Goal: Book appointment/travel/reservation

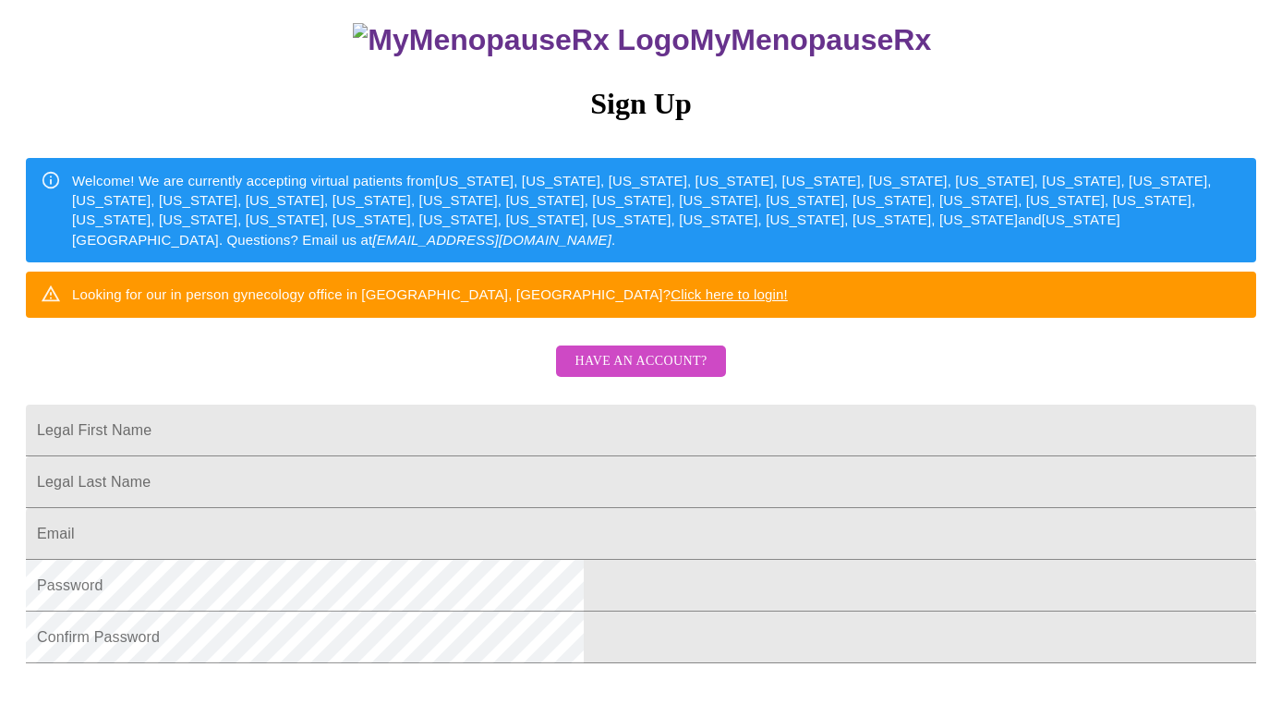
scroll to position [167, 0]
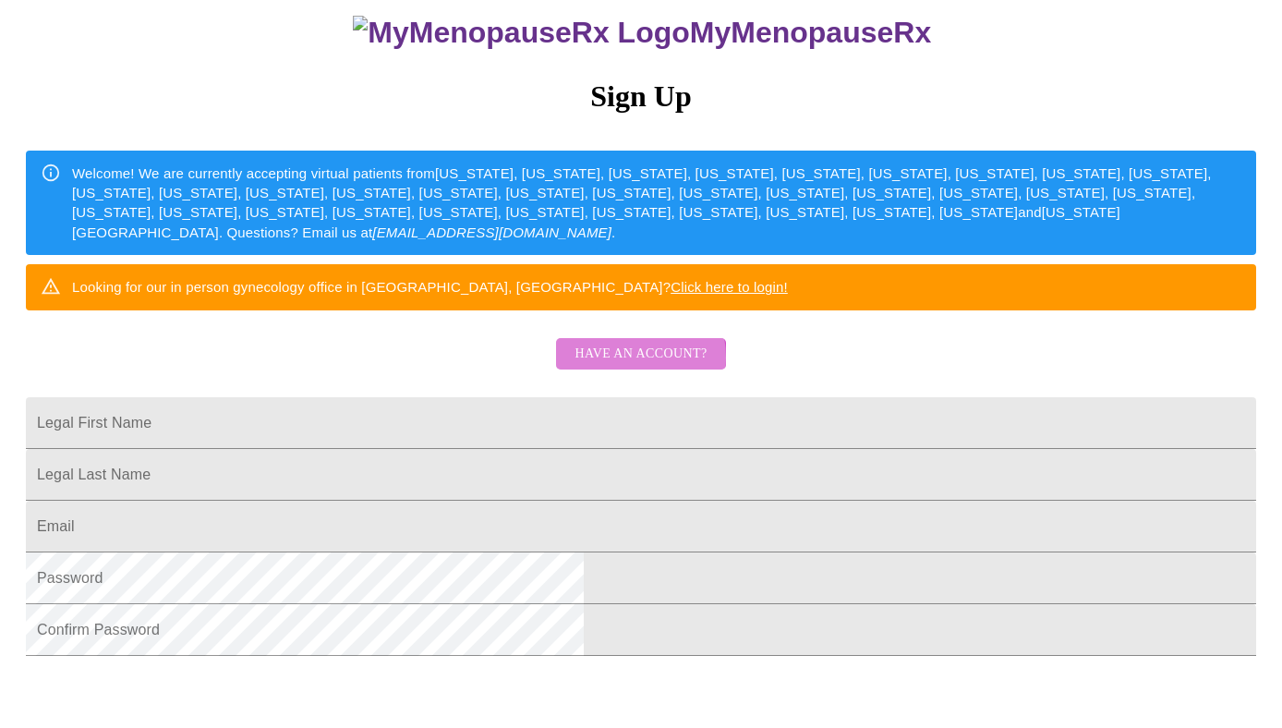
click at [617, 366] on span "Have an account?" at bounding box center [641, 354] width 132 height 23
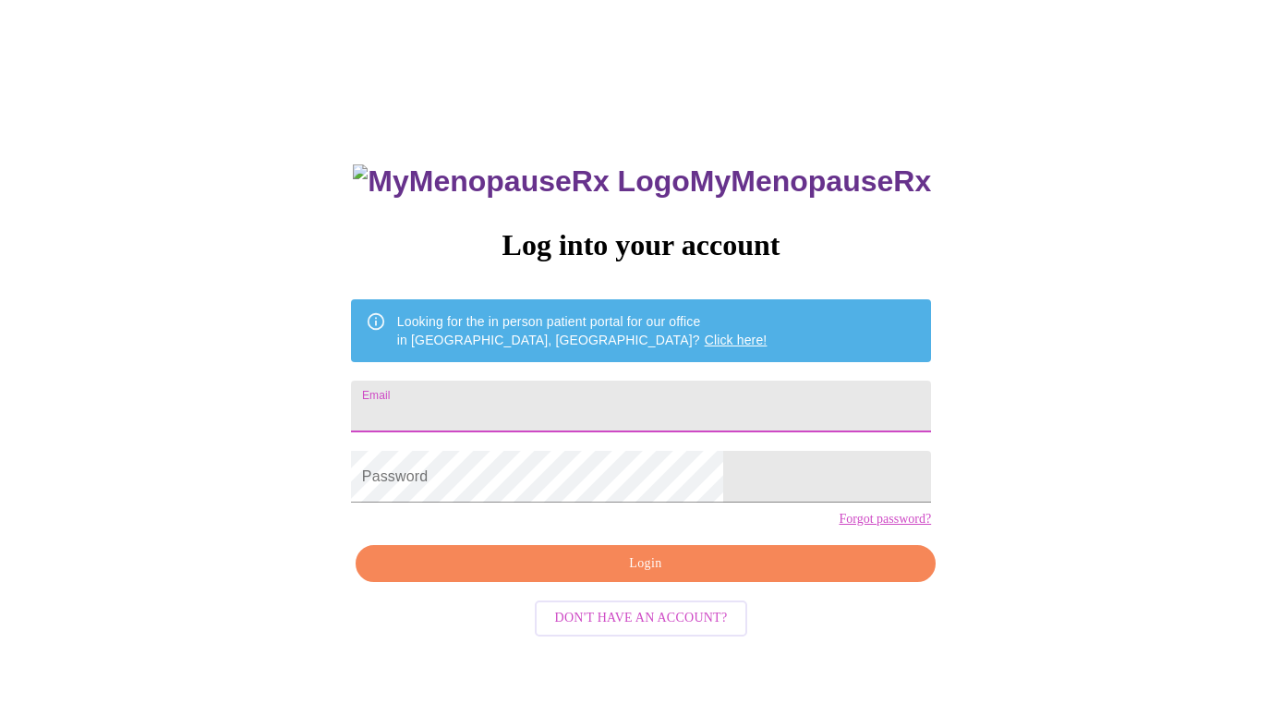
click at [682, 407] on input "Email" at bounding box center [641, 407] width 580 height 52
type input "[EMAIL_ADDRESS][DOMAIN_NAME]"
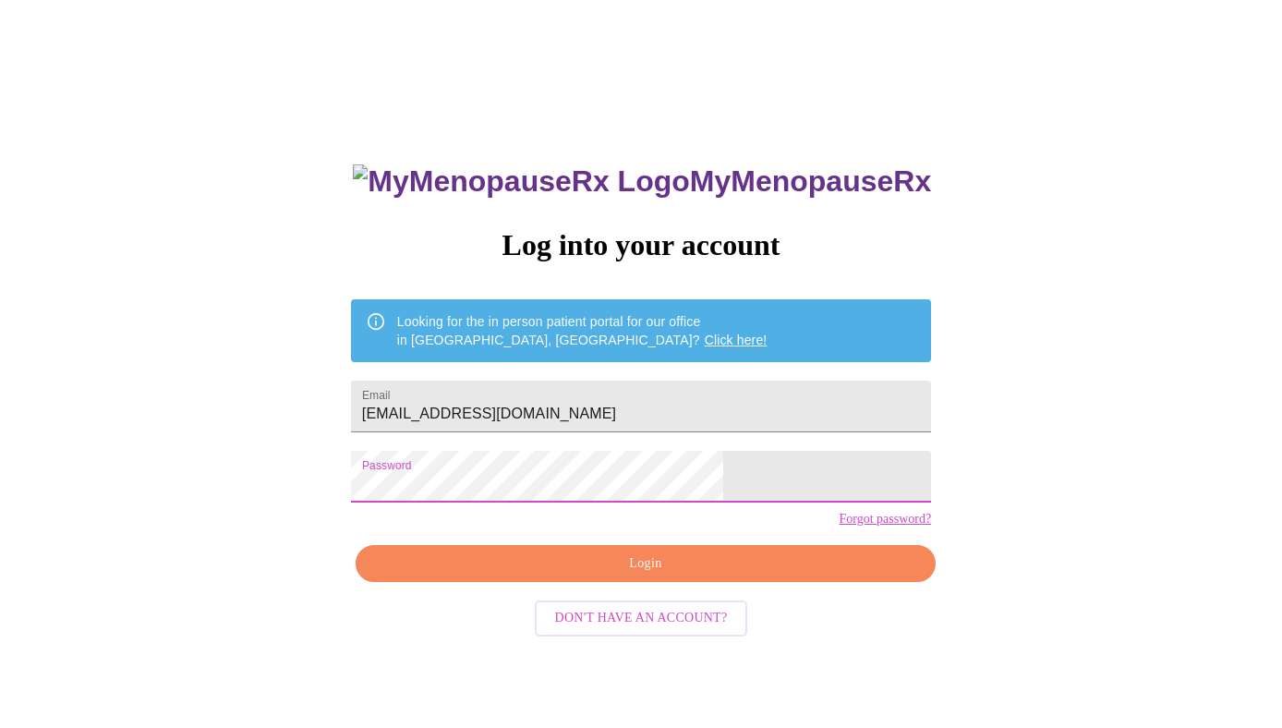
click at [839, 527] on link "Forgot password?" at bounding box center [885, 519] width 92 height 15
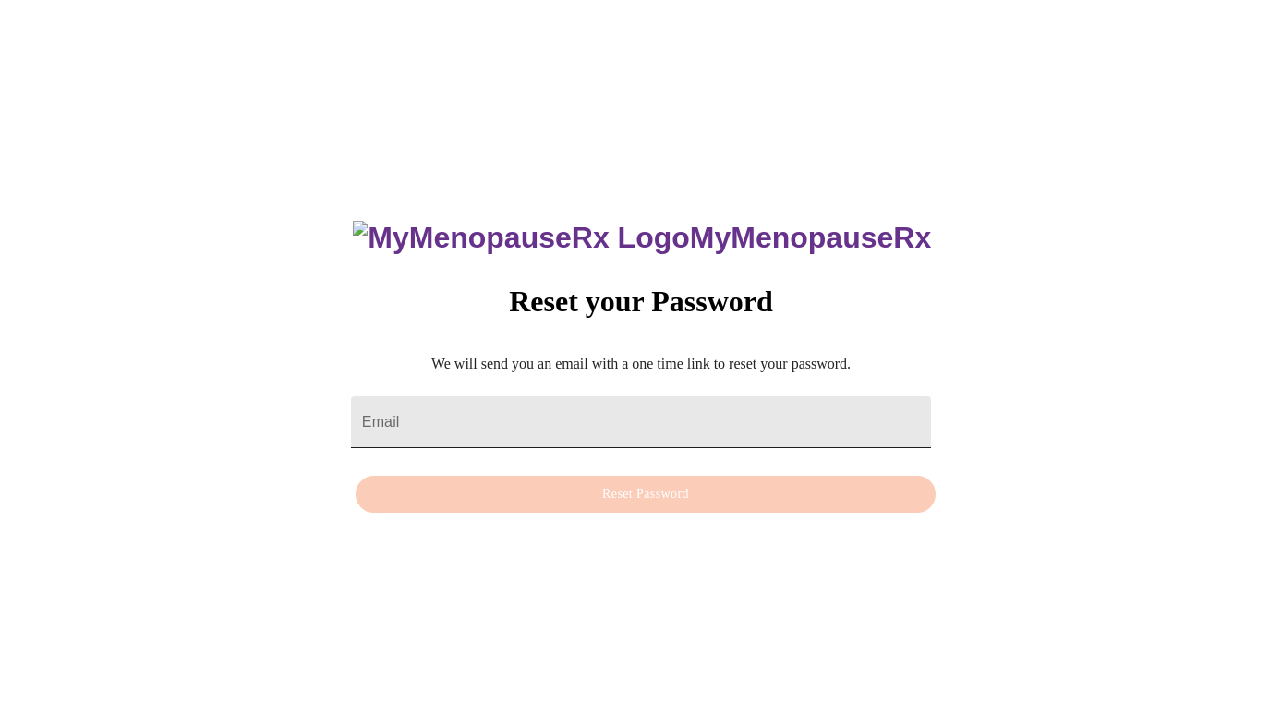
click at [726, 418] on input "Email" at bounding box center [641, 422] width 580 height 52
type input "[EMAIL_ADDRESS][DOMAIN_NAME]"
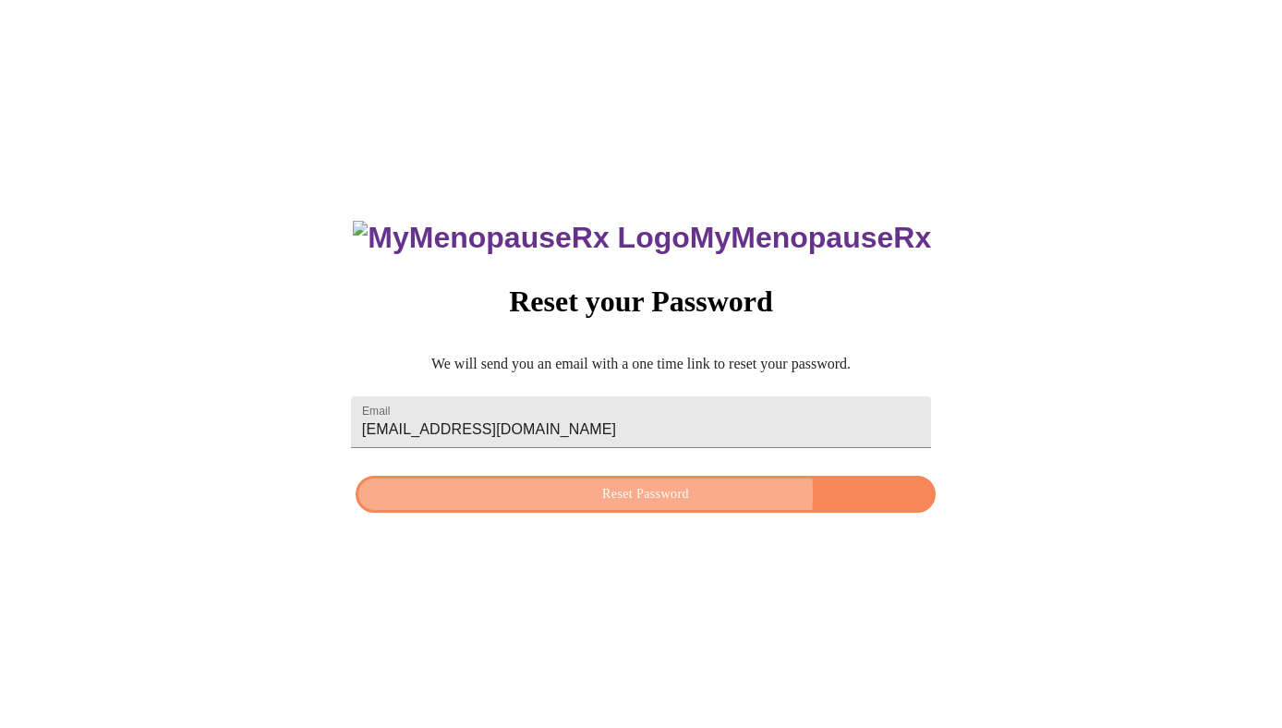
click at [617, 494] on span "Reset Password" at bounding box center [646, 494] width 538 height 23
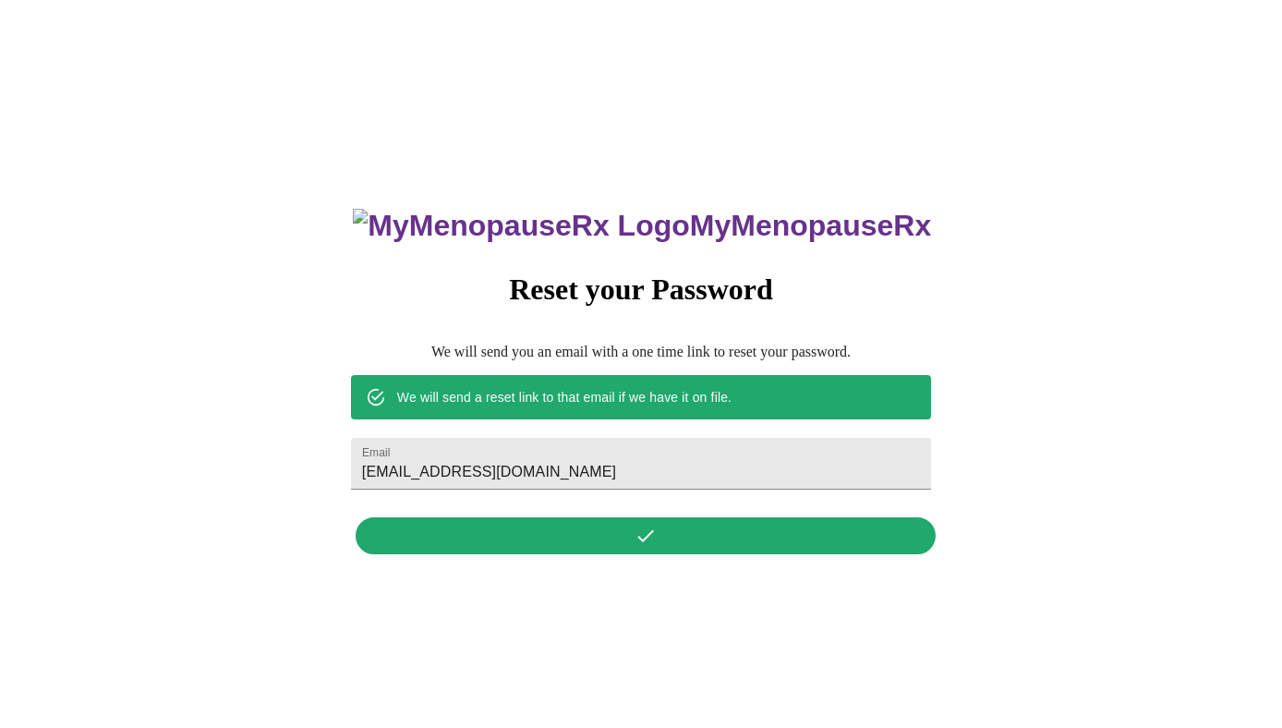
click at [675, 545] on div "MyMenopauseRx Reset your Password We will send you an email with a one time lin…" at bounding box center [641, 371] width 617 height 384
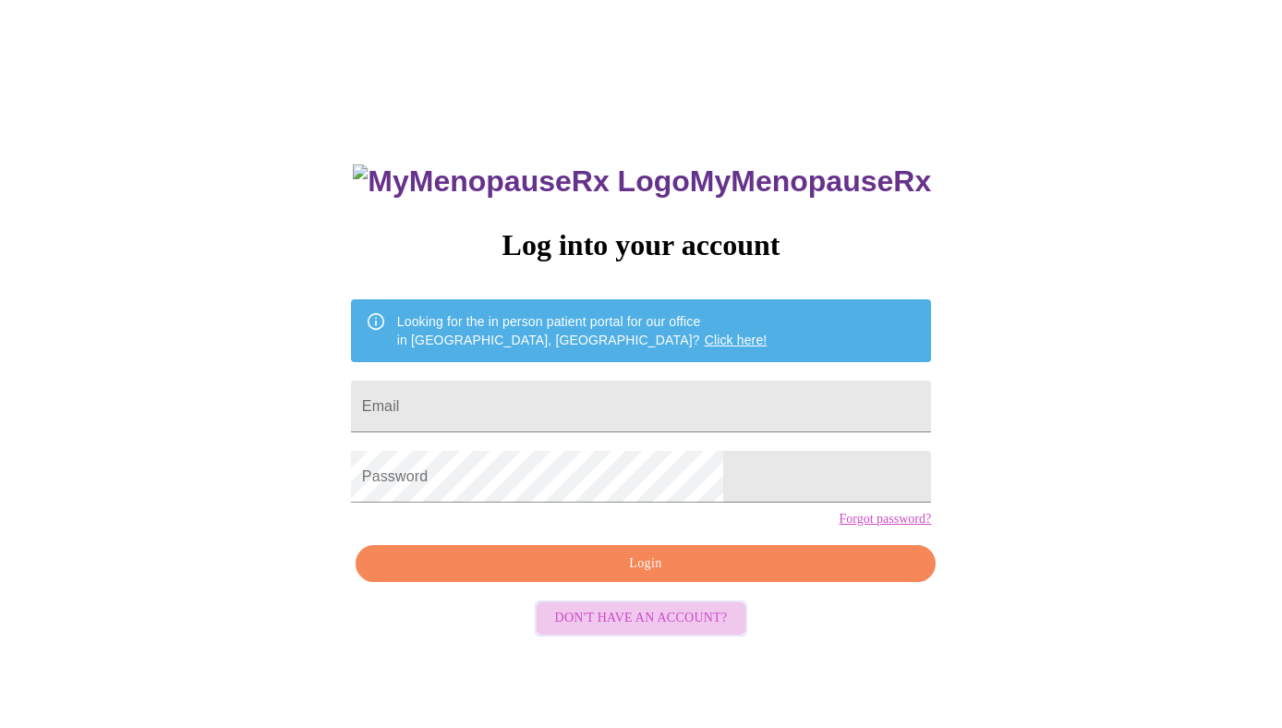
click at [669, 630] on span "Don't have an account?" at bounding box center [641, 618] width 173 height 23
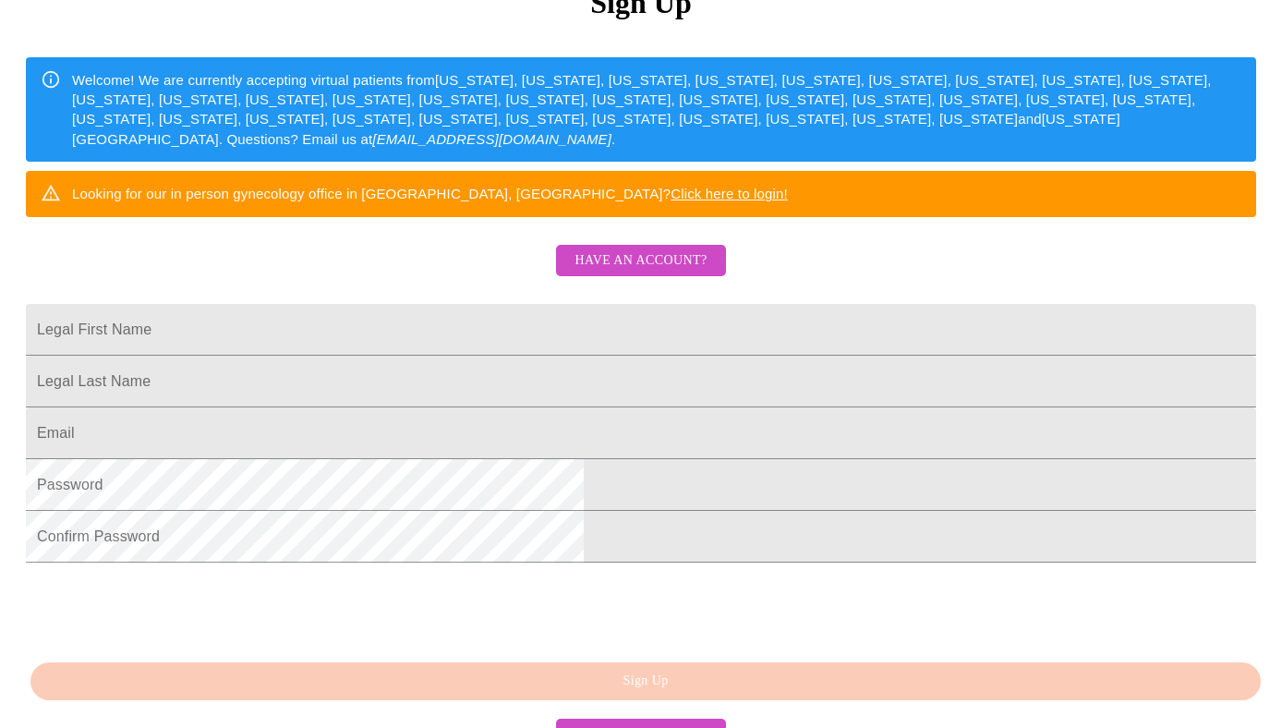
scroll to position [340, 0]
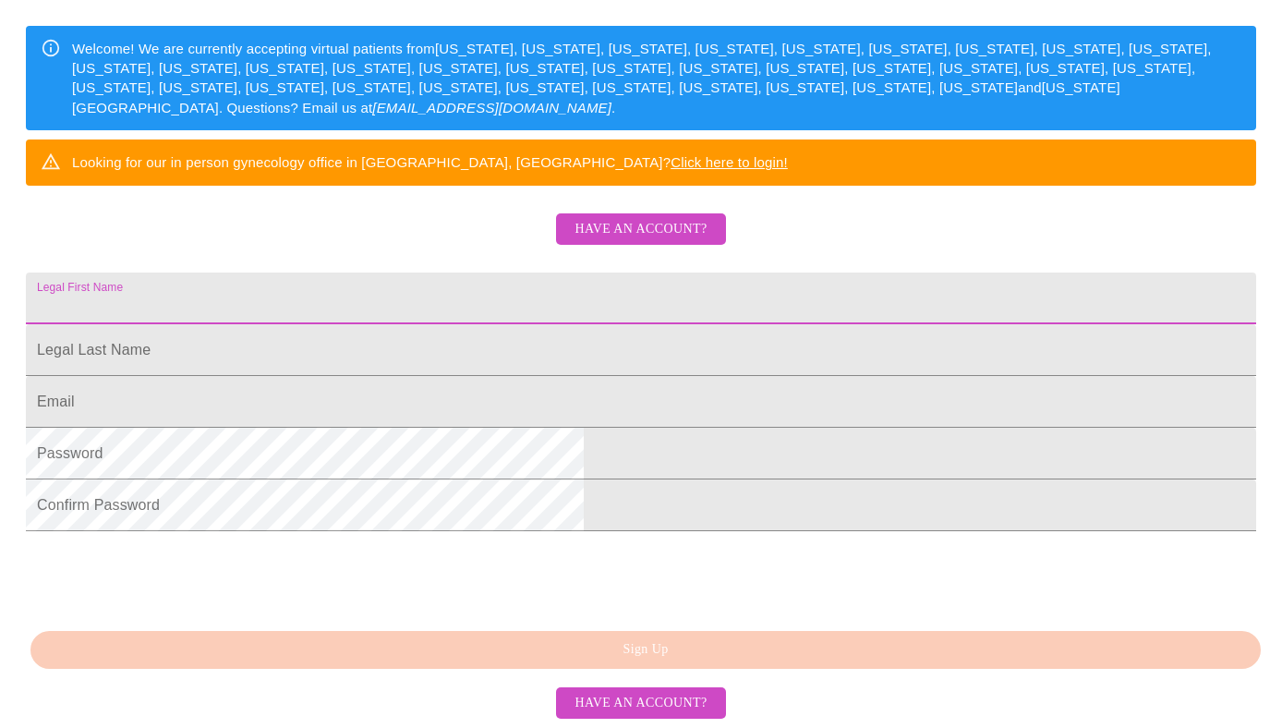
click at [756, 295] on input "Legal First Name" at bounding box center [641, 299] width 1231 height 52
type input "[PERSON_NAME]"
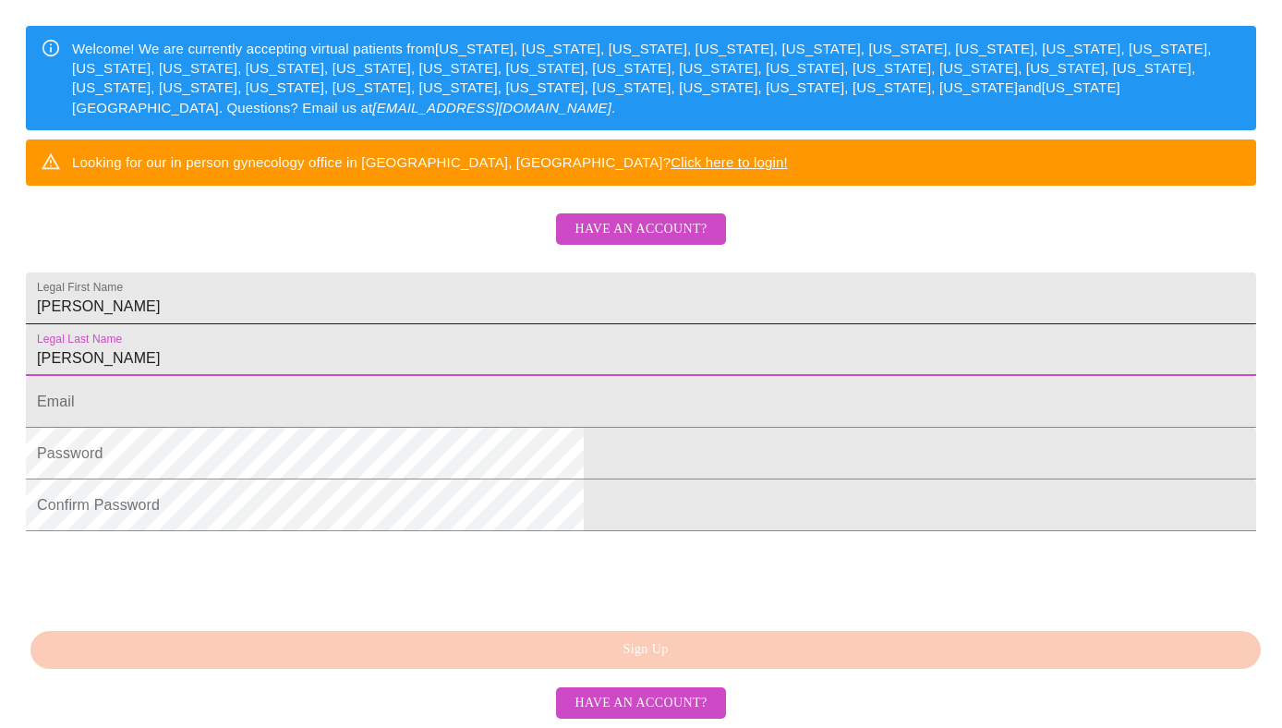
type input "[PERSON_NAME]"
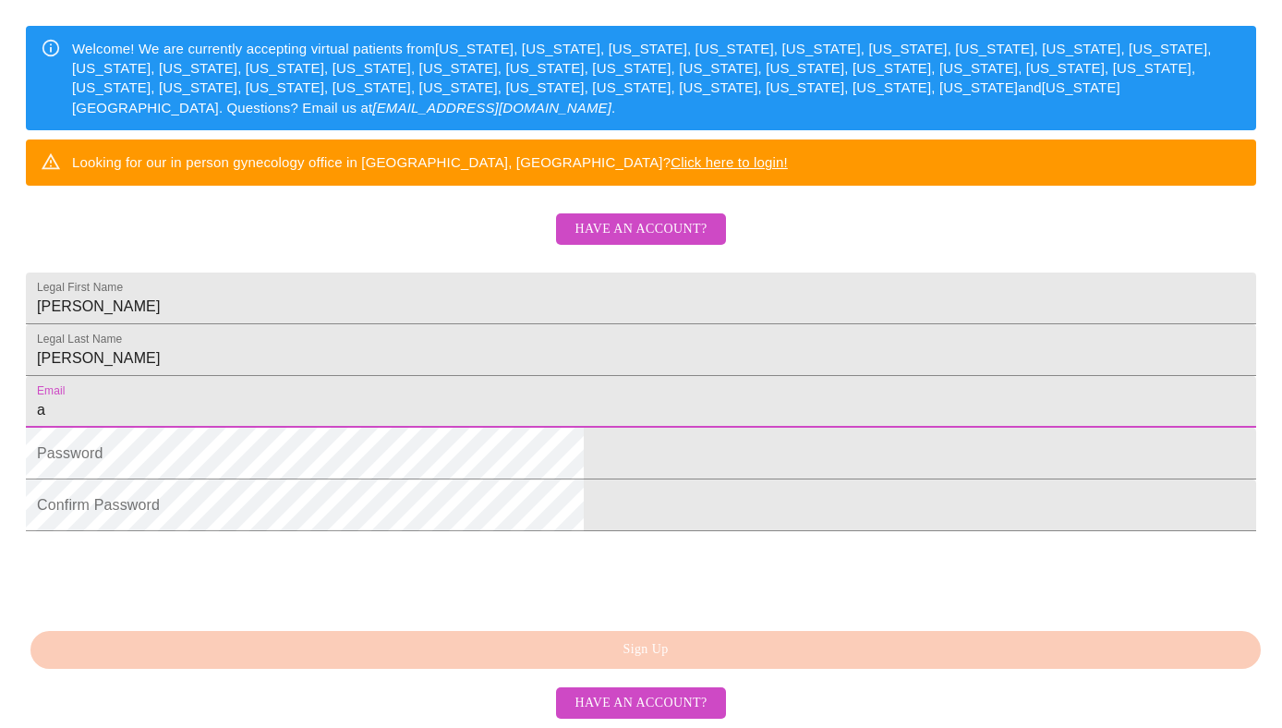
type input "[EMAIL_ADDRESS][DOMAIN_NAME]"
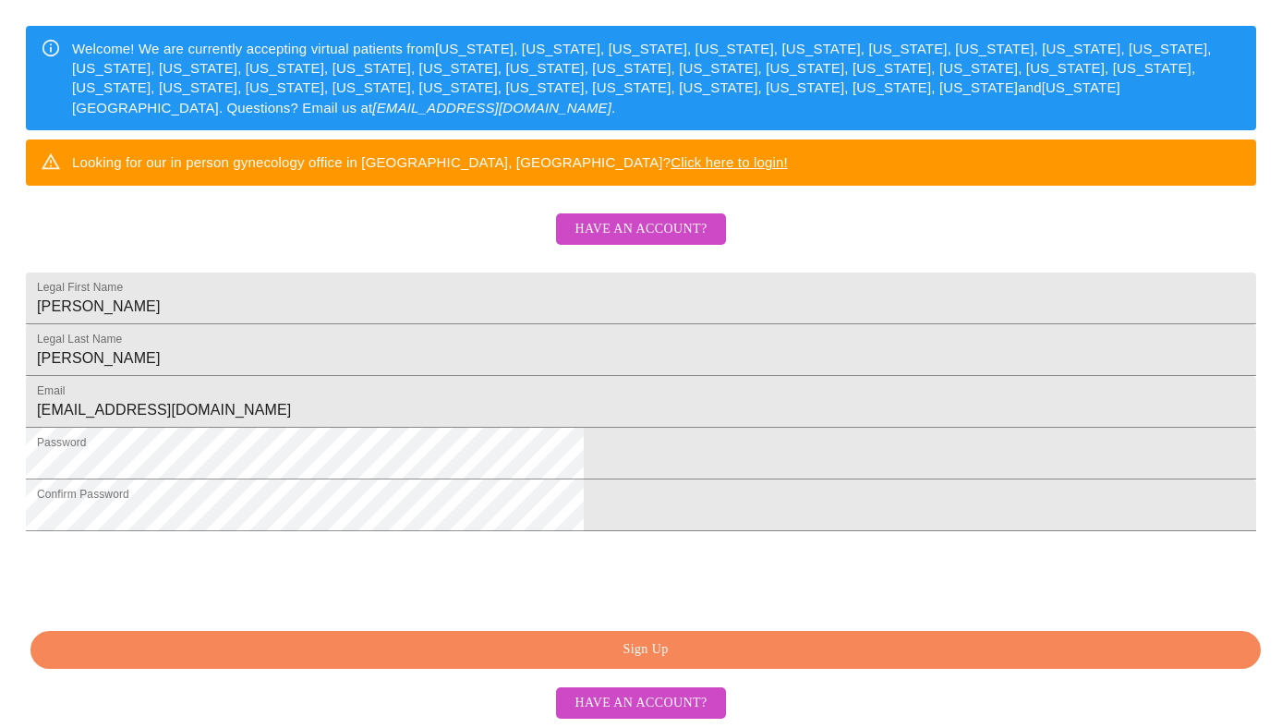
scroll to position [432, 0]
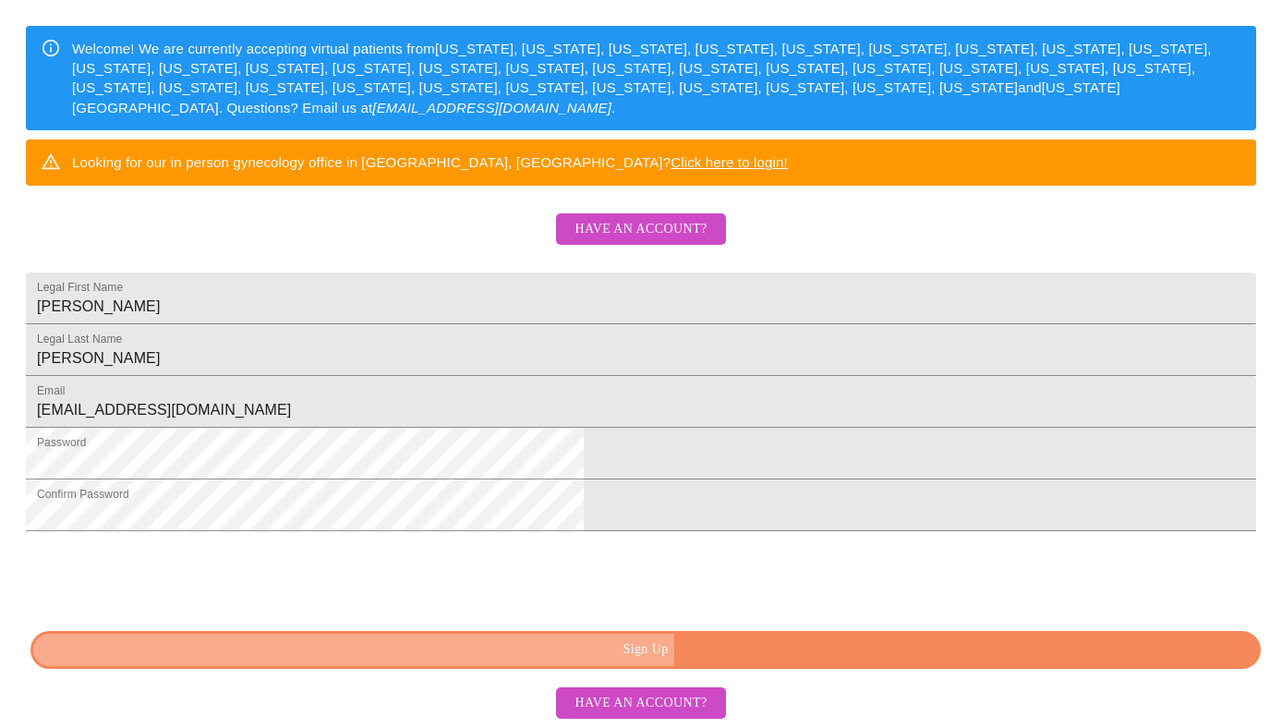
click at [688, 652] on span "Sign Up" at bounding box center [646, 649] width 1188 height 23
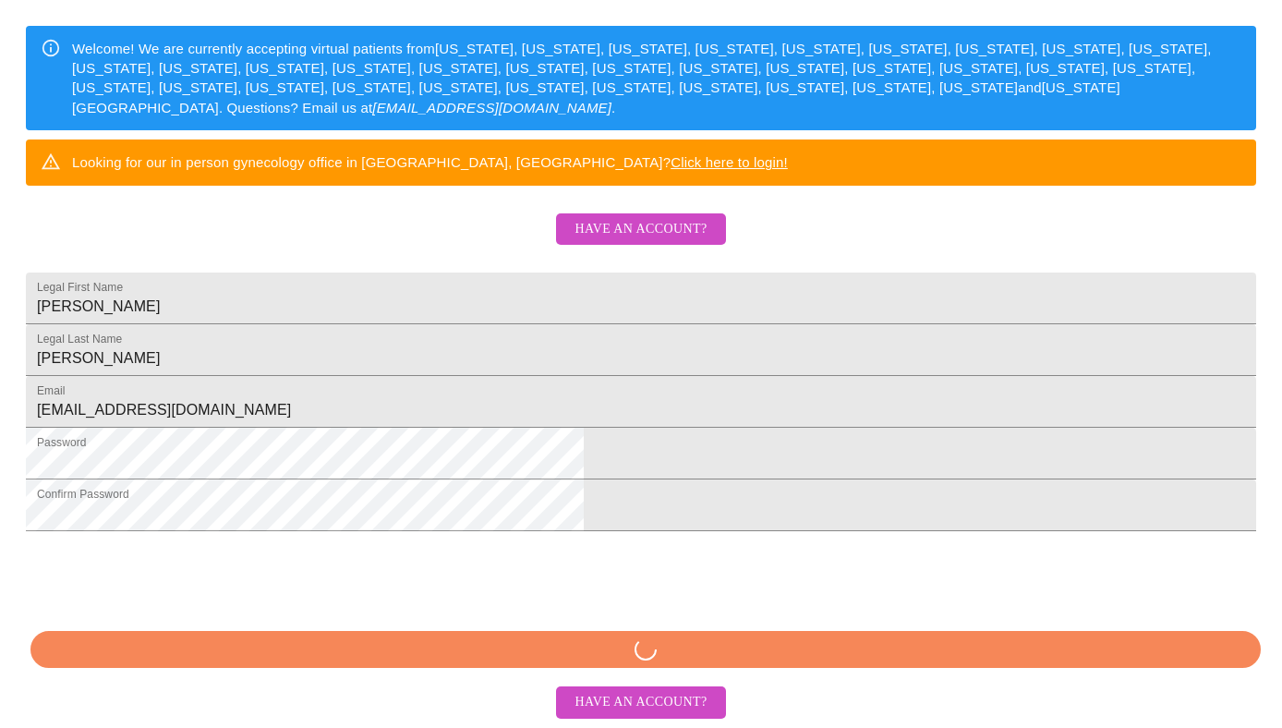
scroll to position [359, 0]
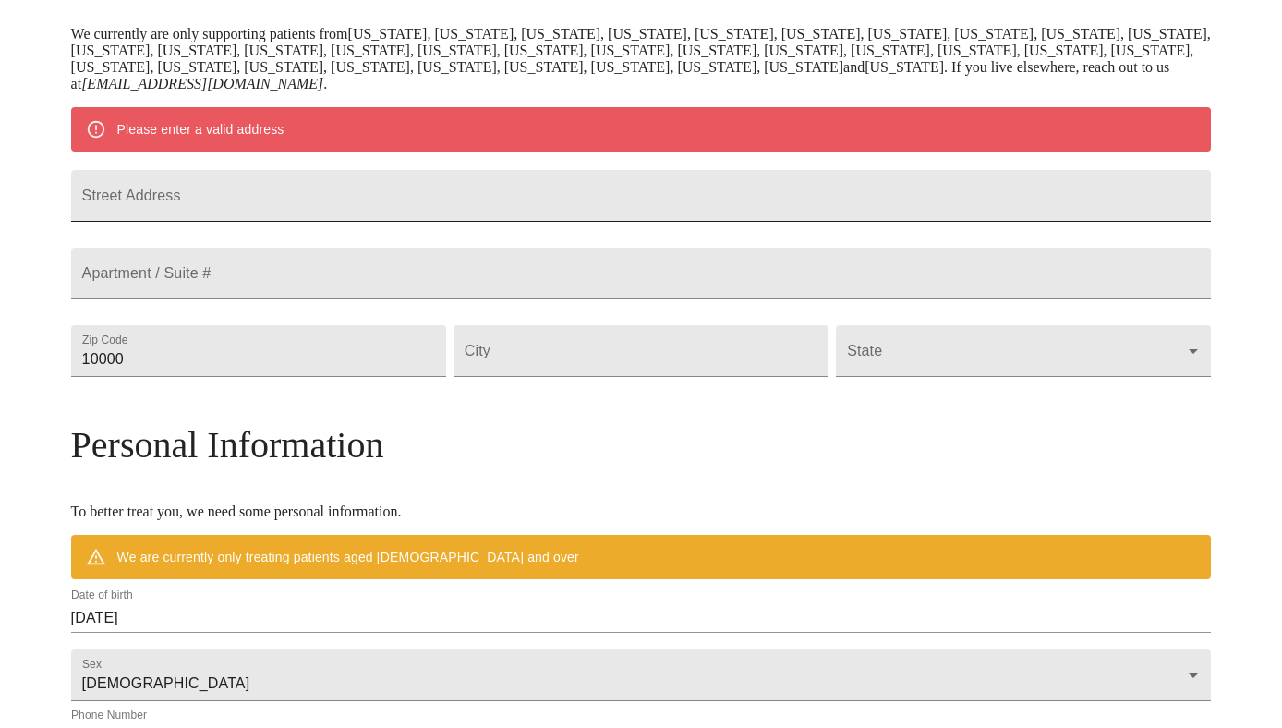
click at [939, 216] on input "Street Address" at bounding box center [641, 196] width 1141 height 52
type input "35W408 [PERSON_NAME][GEOGRAPHIC_DATA]"
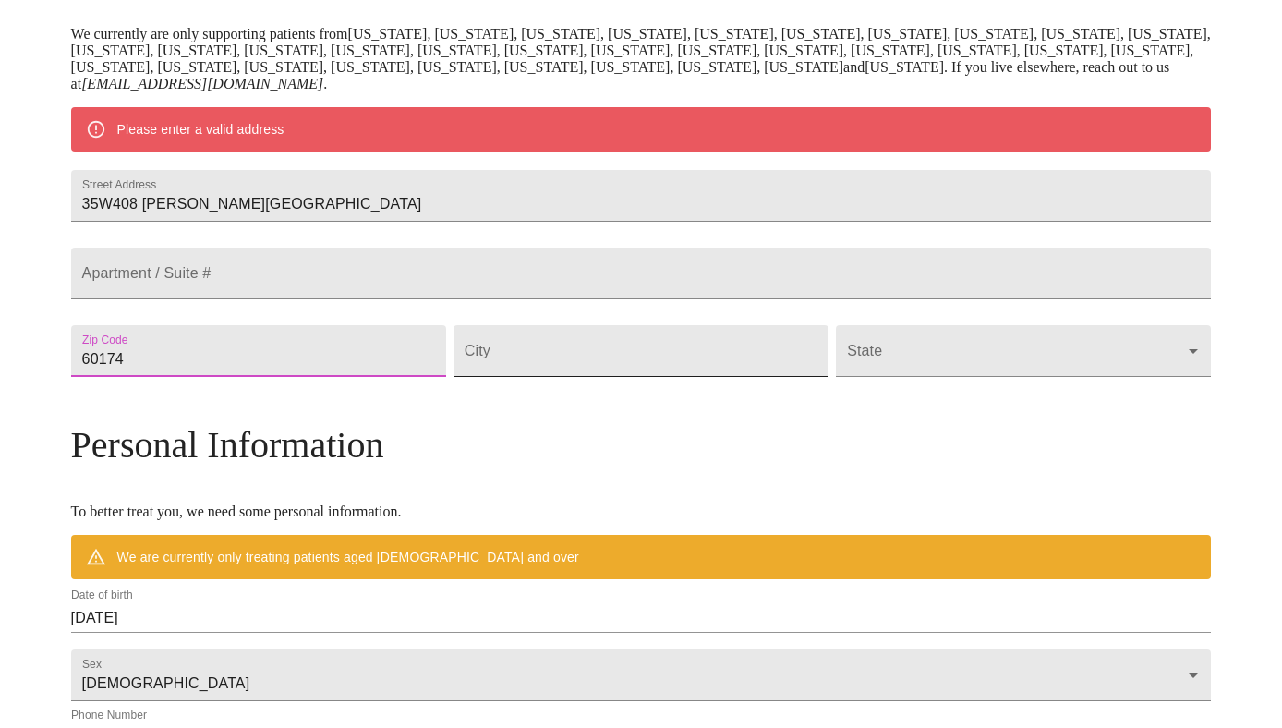
type input "60174"
click at [596, 377] on input "Street Address" at bounding box center [641, 351] width 375 height 52
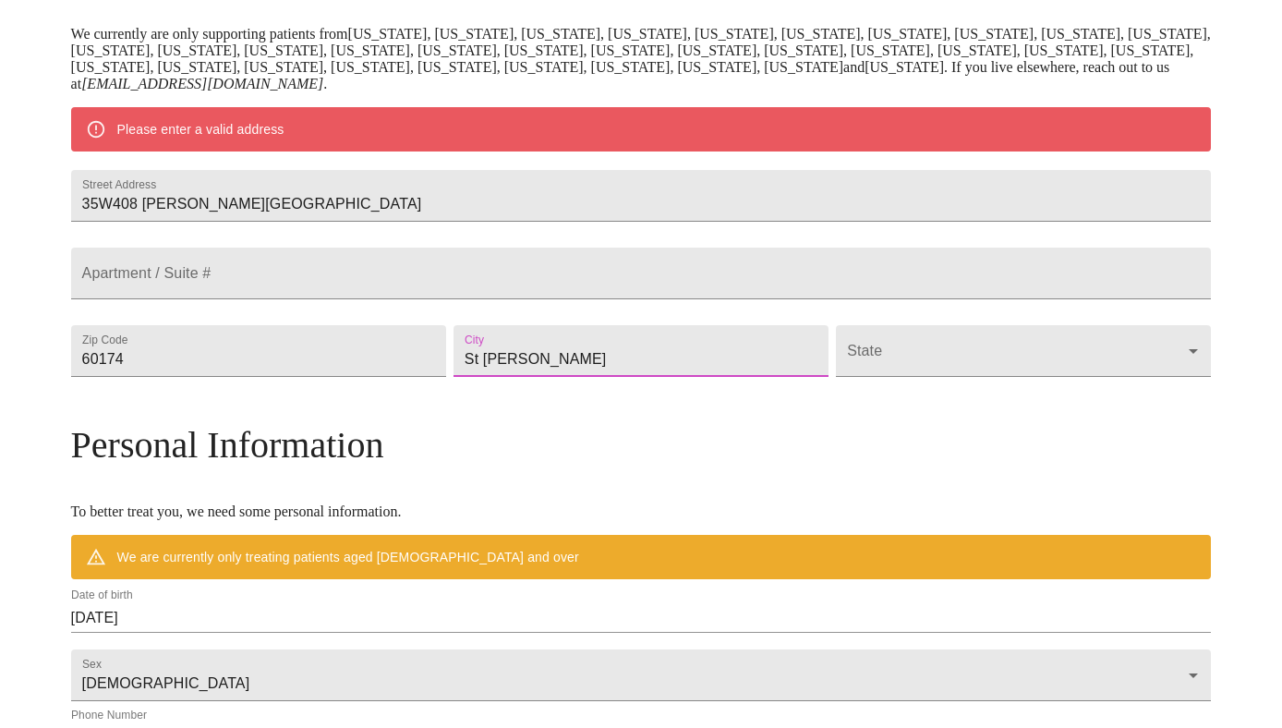
type input "St [PERSON_NAME]"
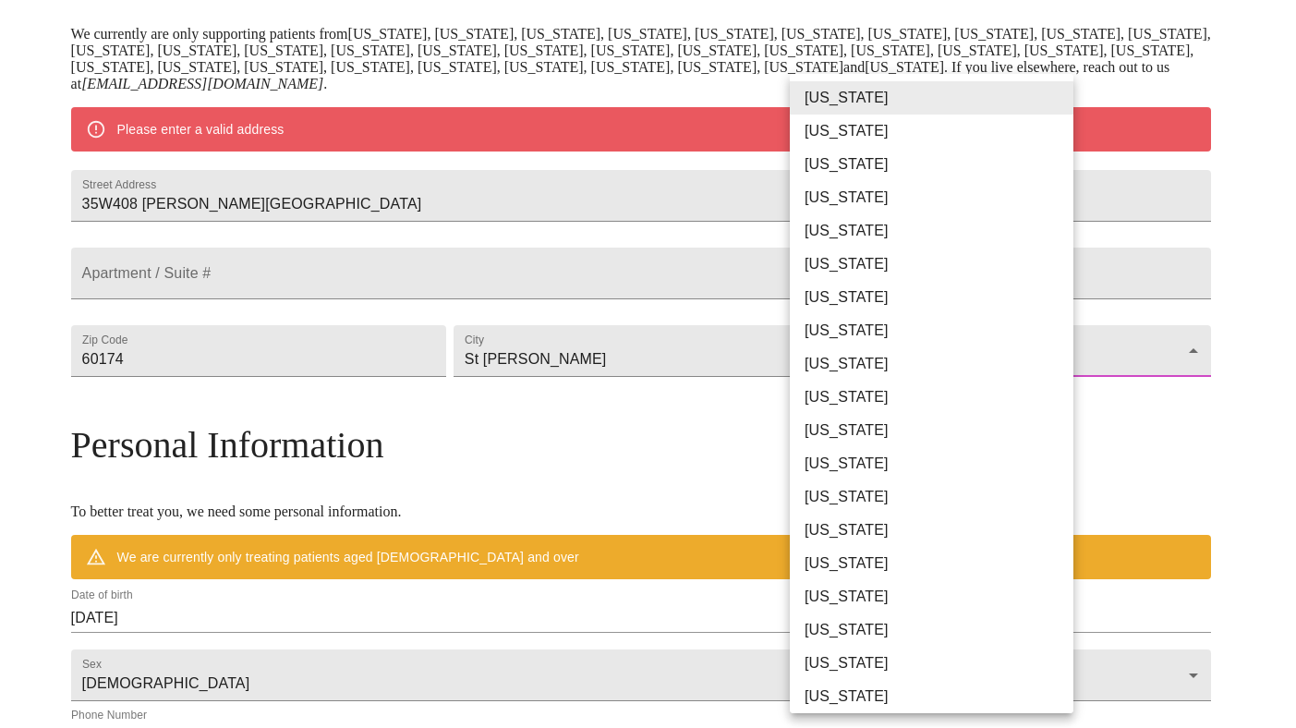
click at [1058, 410] on body "MyMenopauseRx Welcome to MyMenopauseRx Since it's your first time here, you'll …" at bounding box center [648, 376] width 1282 height 1457
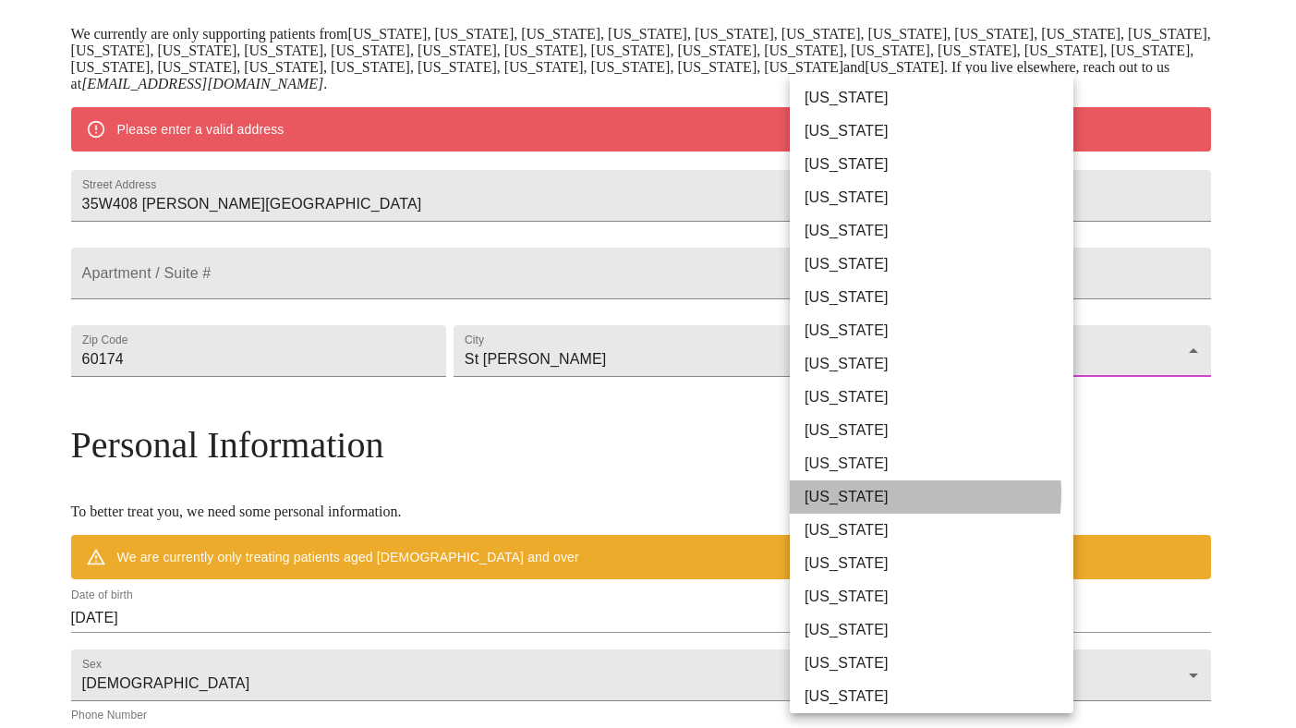
click at [884, 494] on li "[US_STATE]" at bounding box center [939, 496] width 298 height 33
type input "[US_STATE]"
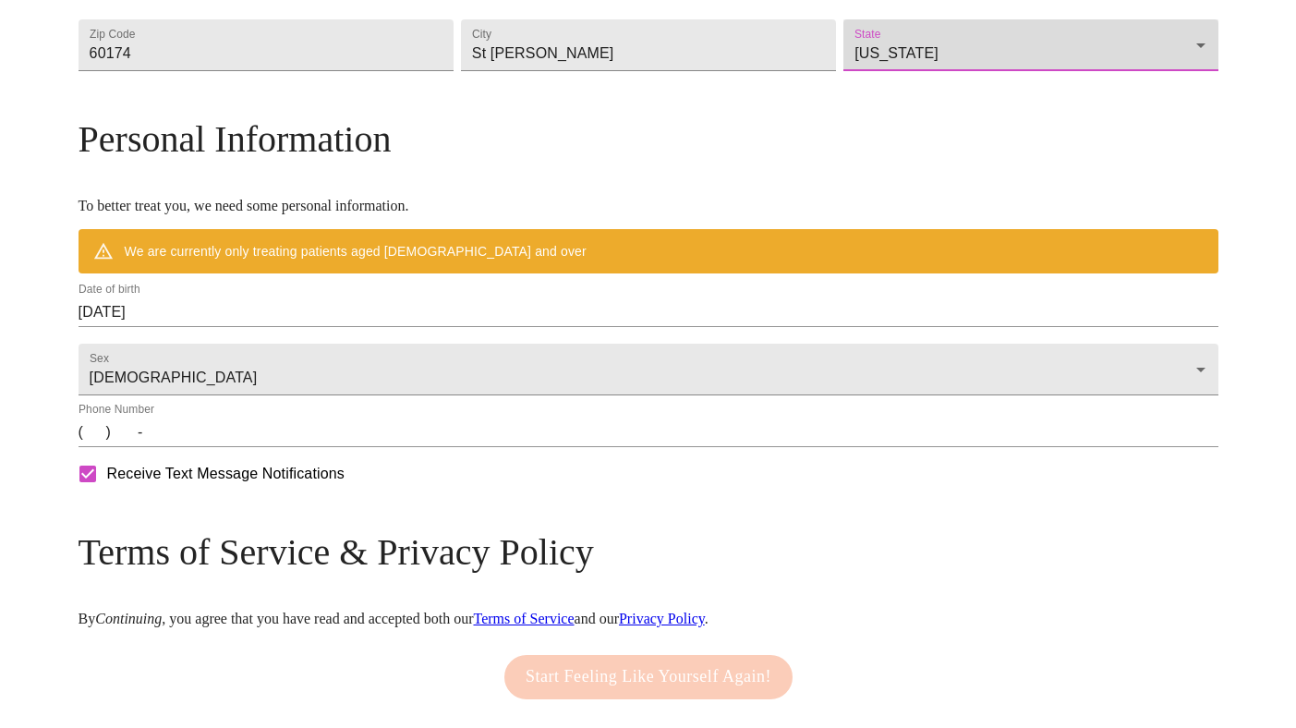
scroll to position [621, 0]
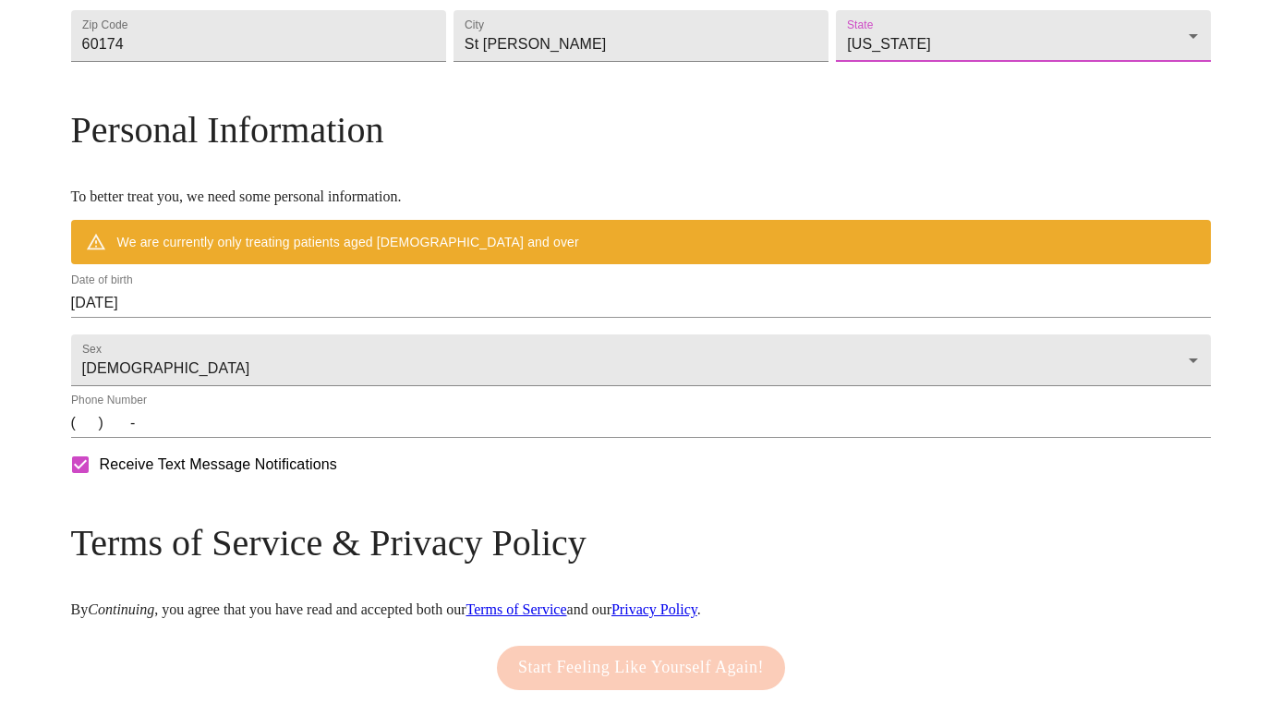
click at [225, 318] on input "[DATE]" at bounding box center [641, 303] width 1141 height 30
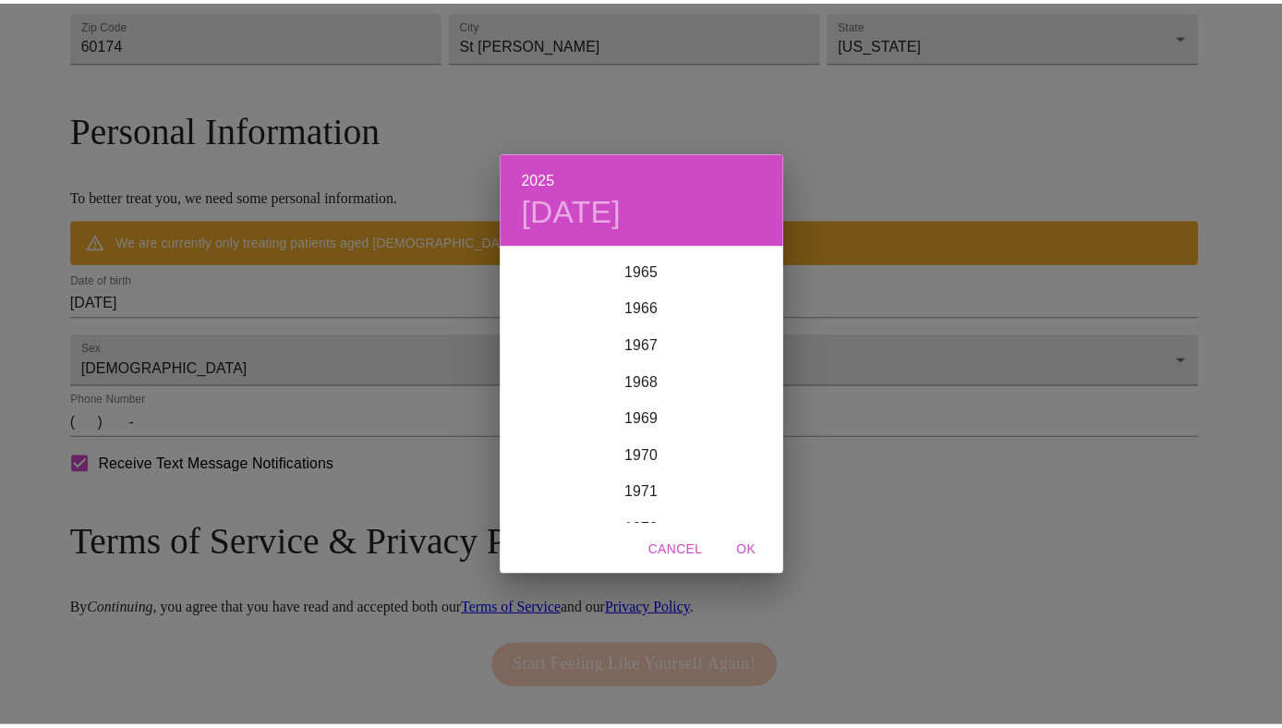
scroll to position [2422, 0]
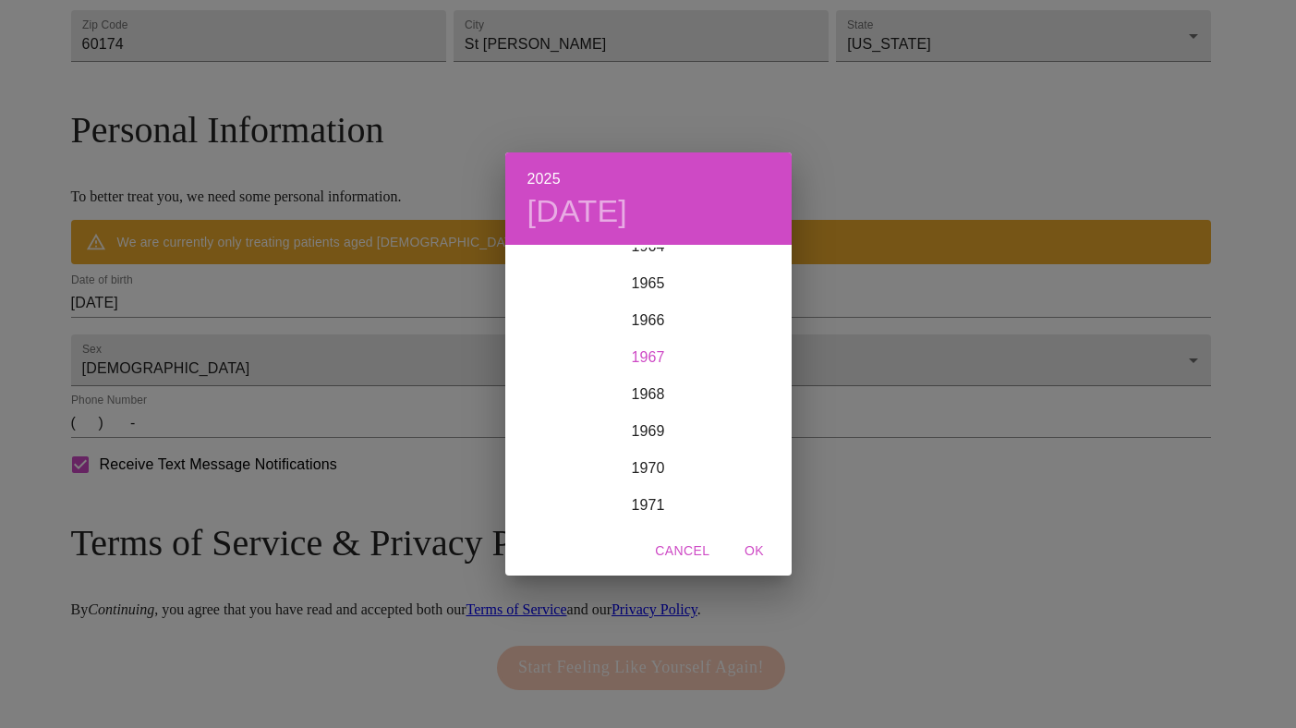
click at [641, 360] on div "1967" at bounding box center [648, 357] width 286 height 37
click at [649, 422] on div "Aug" at bounding box center [648, 420] width 95 height 69
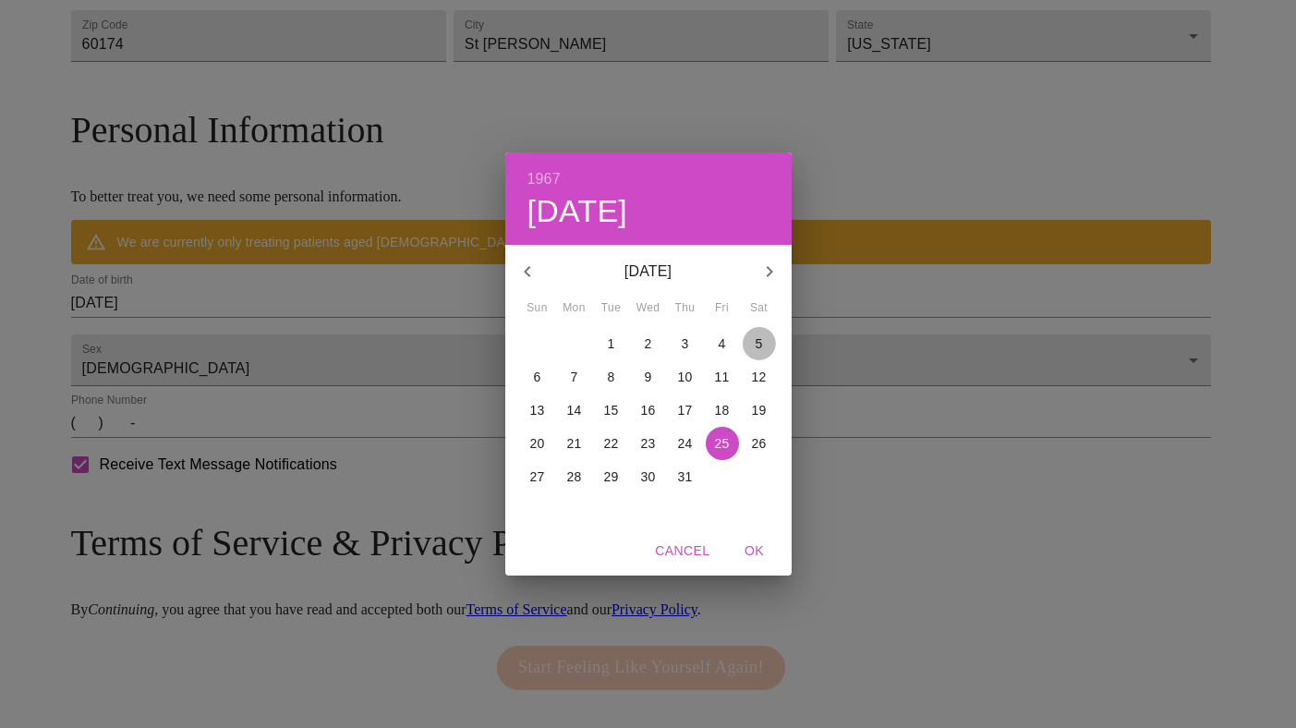
click at [759, 347] on p "5" at bounding box center [759, 343] width 7 height 18
click at [751, 556] on span "OK" at bounding box center [755, 551] width 44 height 23
type input "[DATE]"
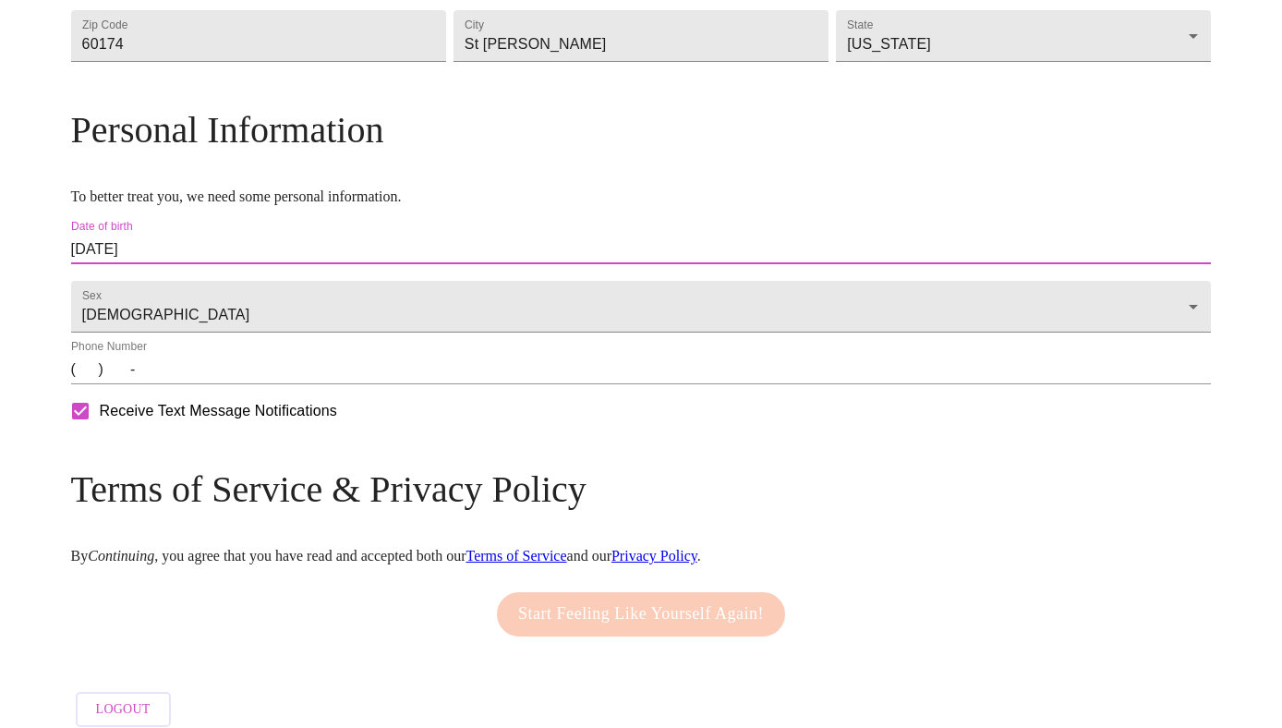
click at [223, 384] on input "(   )    -" at bounding box center [641, 370] width 1141 height 30
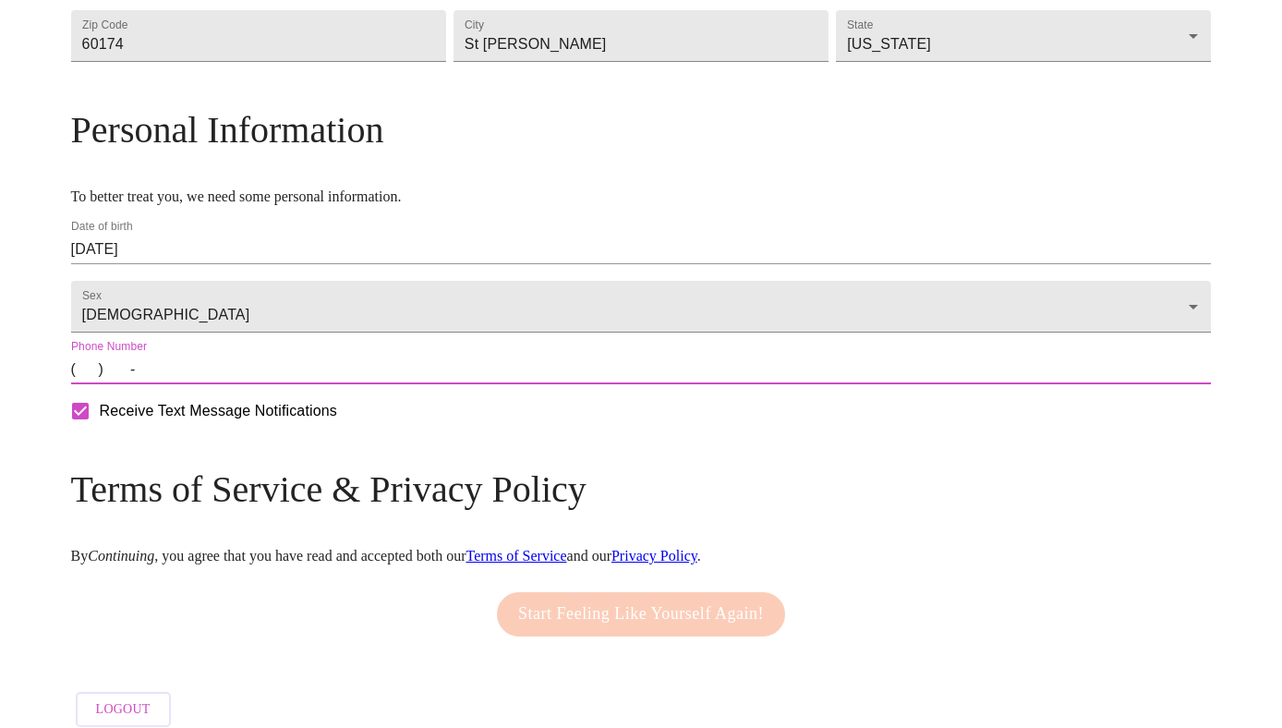
type input "[PHONE_NUMBER]"
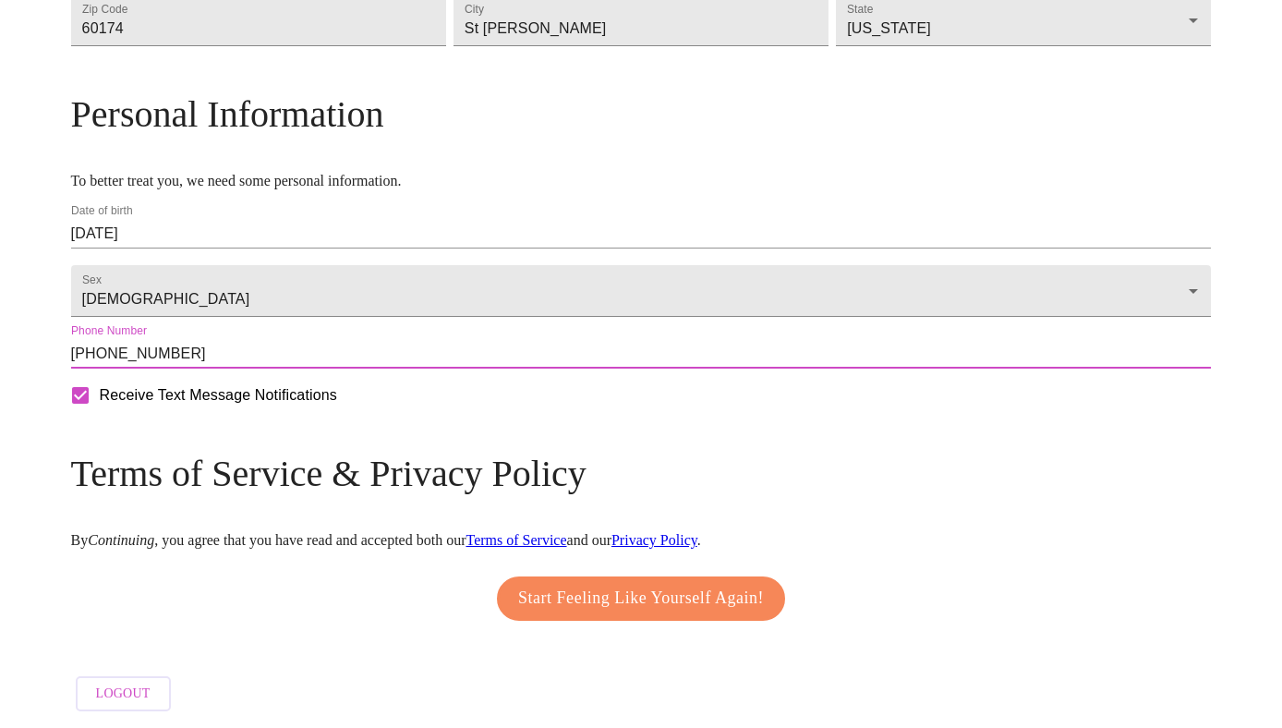
scroll to position [692, 0]
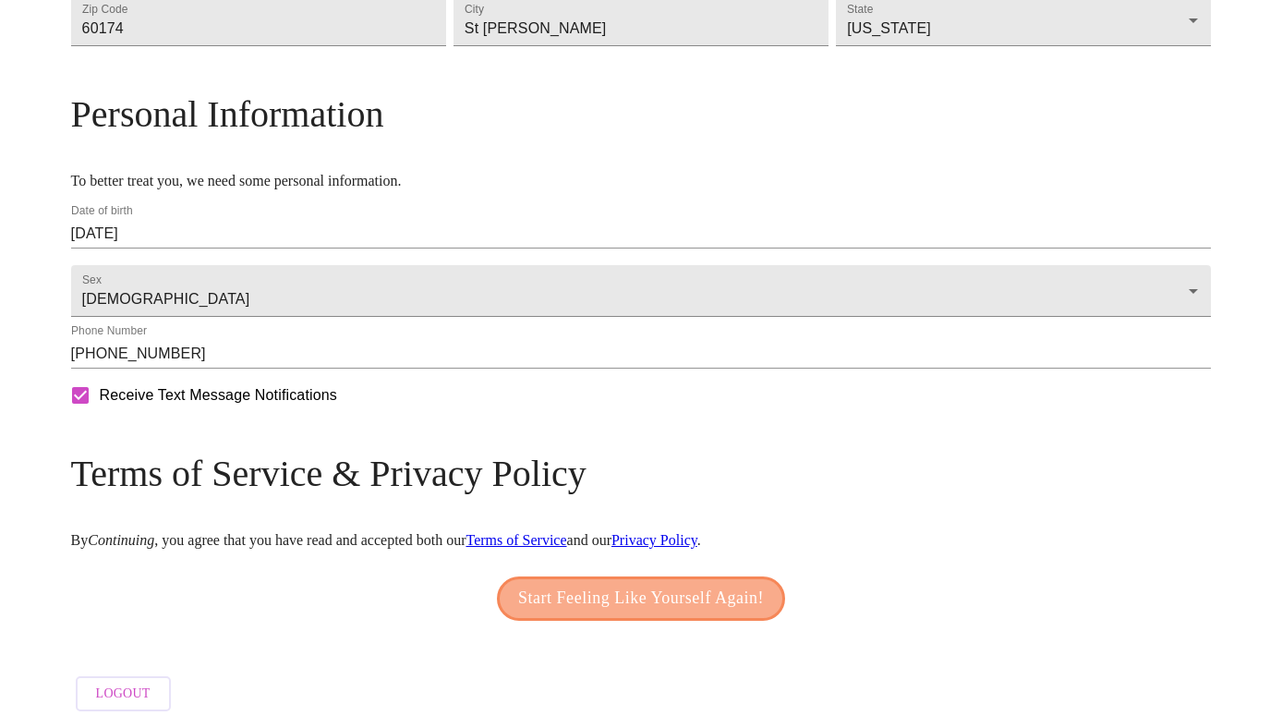
click at [643, 591] on span "Start Feeling Like Yourself Again!" at bounding box center [641, 599] width 246 height 30
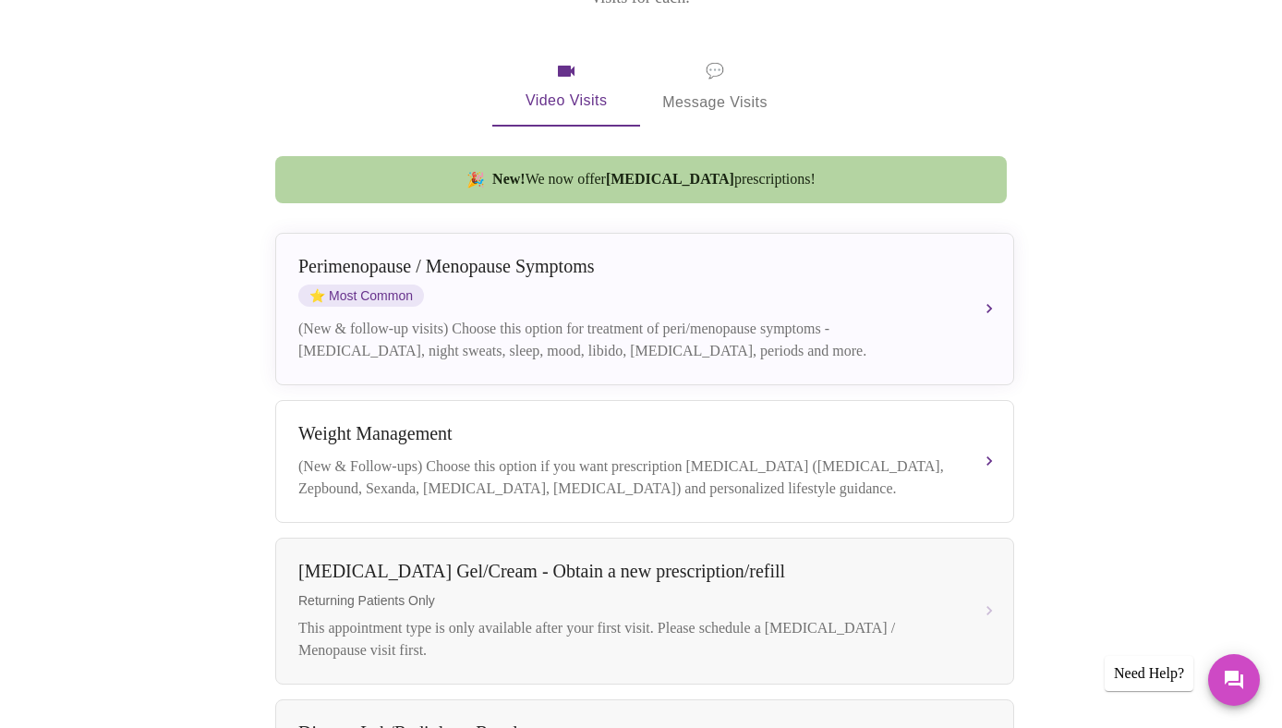
scroll to position [336, 0]
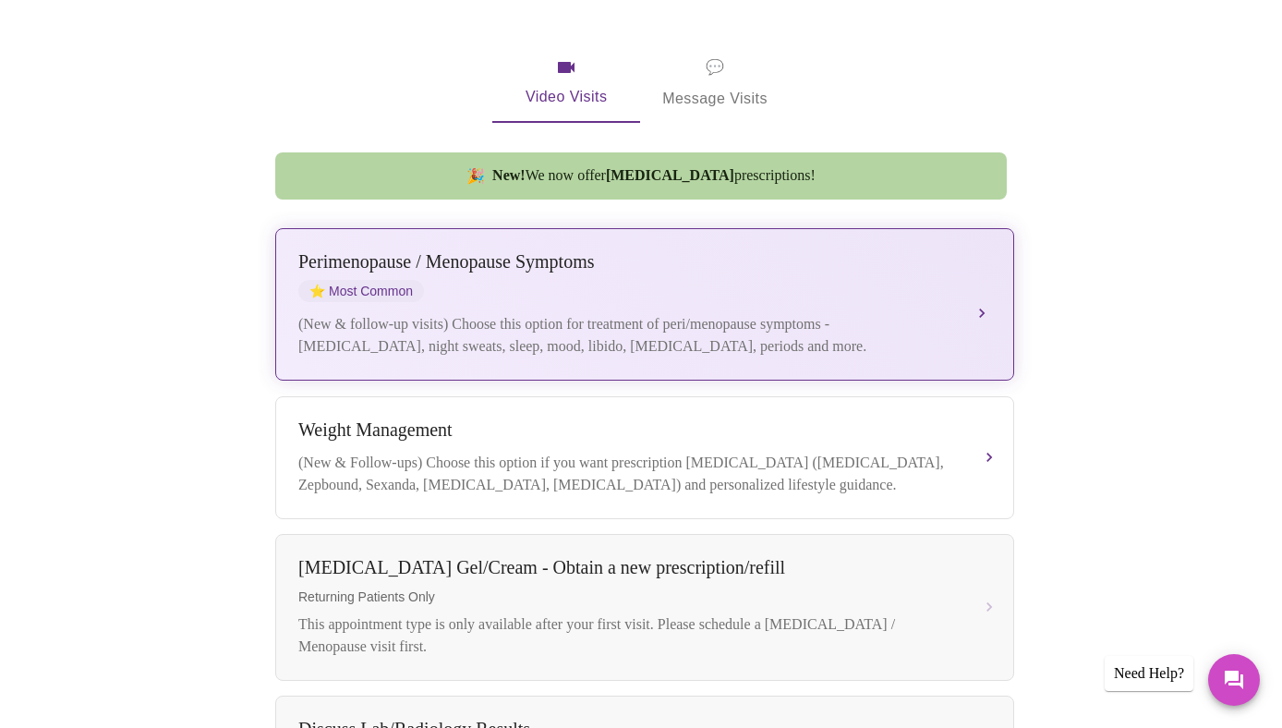
click at [983, 293] on button "[MEDICAL_DATA] / Menopause Symptoms ⭐ Most Common (New & follow-up visits) Choo…" at bounding box center [644, 304] width 739 height 152
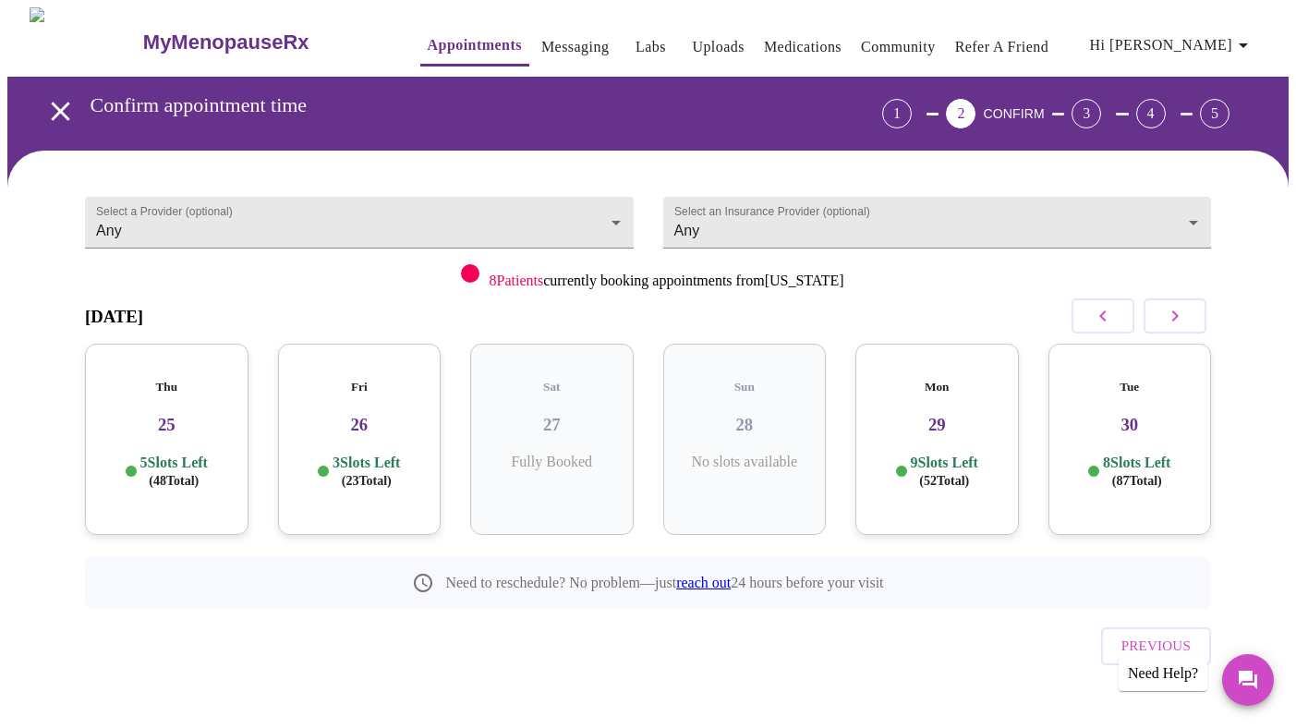
click at [942, 415] on h3 "29" at bounding box center [937, 425] width 134 height 20
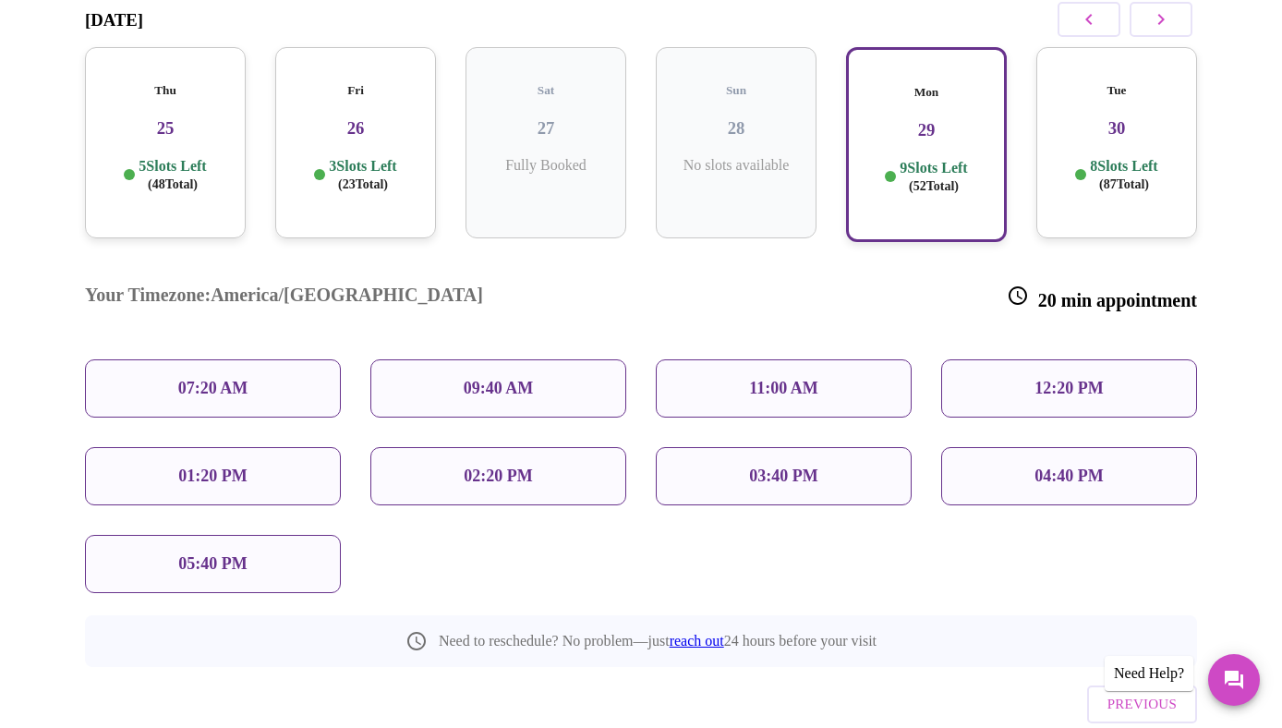
scroll to position [298, 0]
click at [814, 378] on p "11:00 AM" at bounding box center [783, 387] width 69 height 19
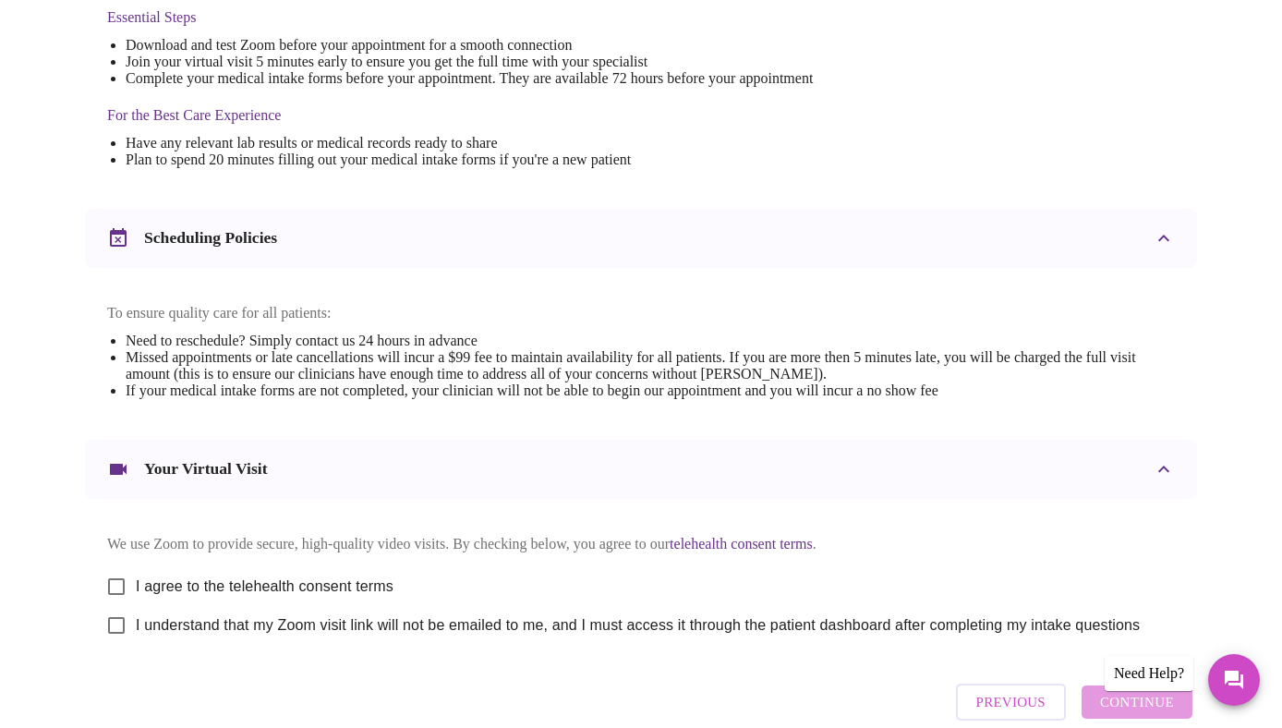
scroll to position [550, 0]
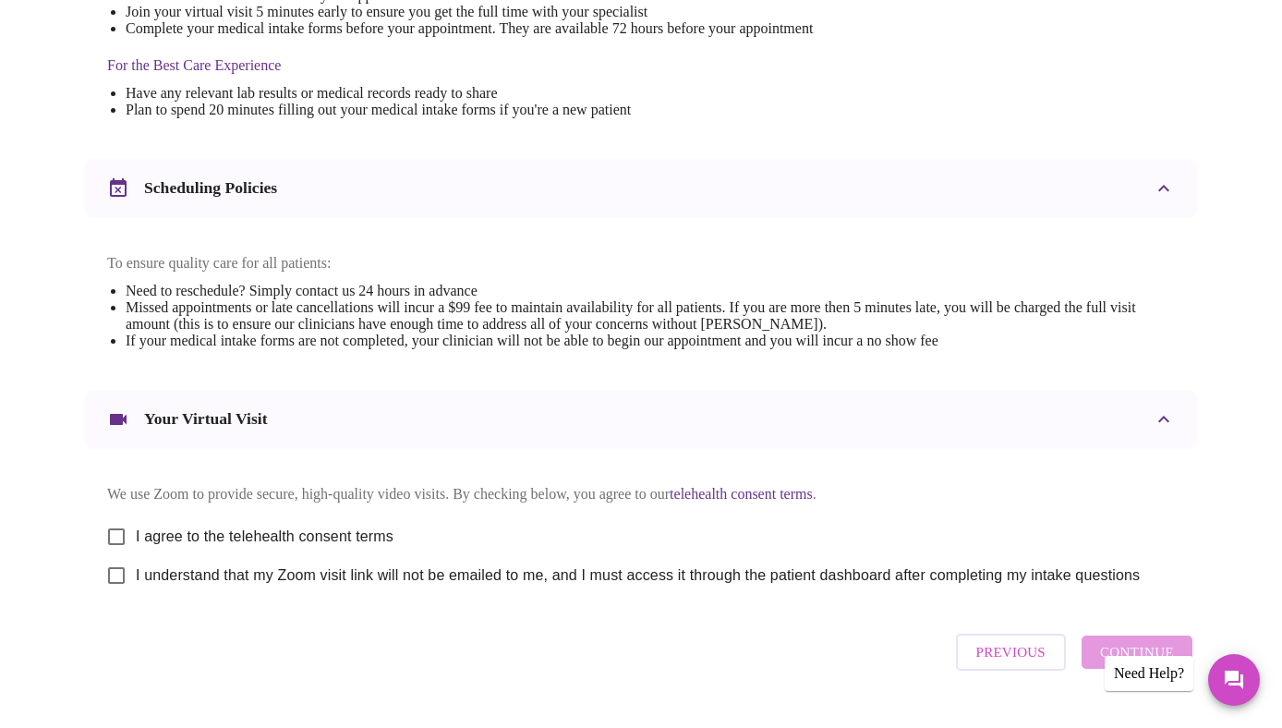
click at [108, 545] on input "I agree to the telehealth consent terms" at bounding box center [116, 536] width 39 height 39
checkbox input "true"
click at [110, 593] on input "I understand that my Zoom visit link will not be emailed to me, and I must acce…" at bounding box center [116, 575] width 39 height 39
checkbox input "true"
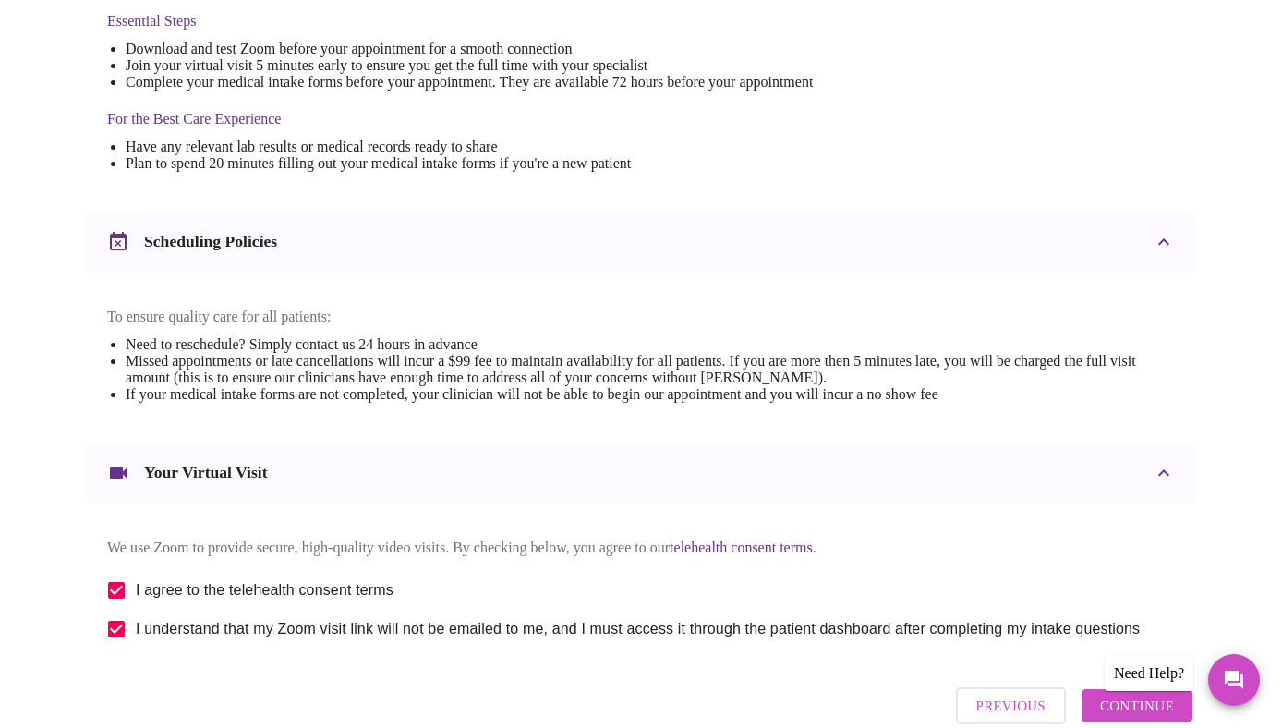
scroll to position [611, 0]
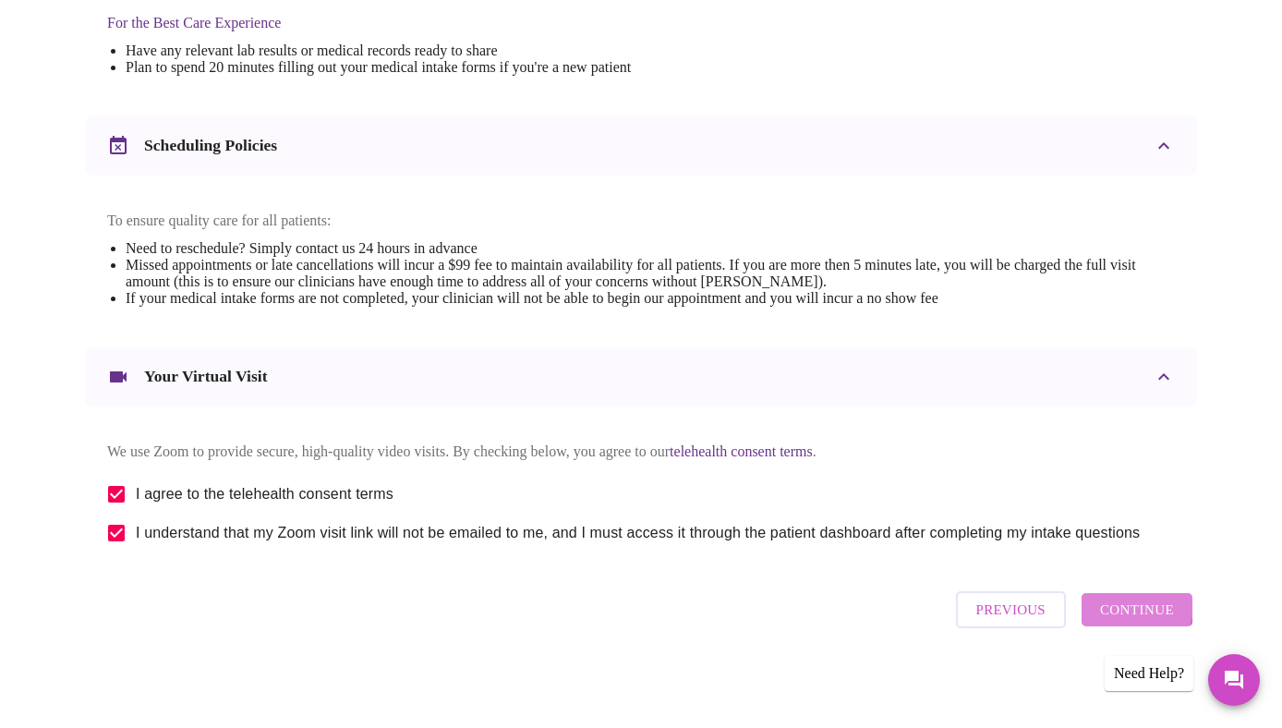
click at [1144, 614] on span "Continue" at bounding box center [1137, 610] width 74 height 24
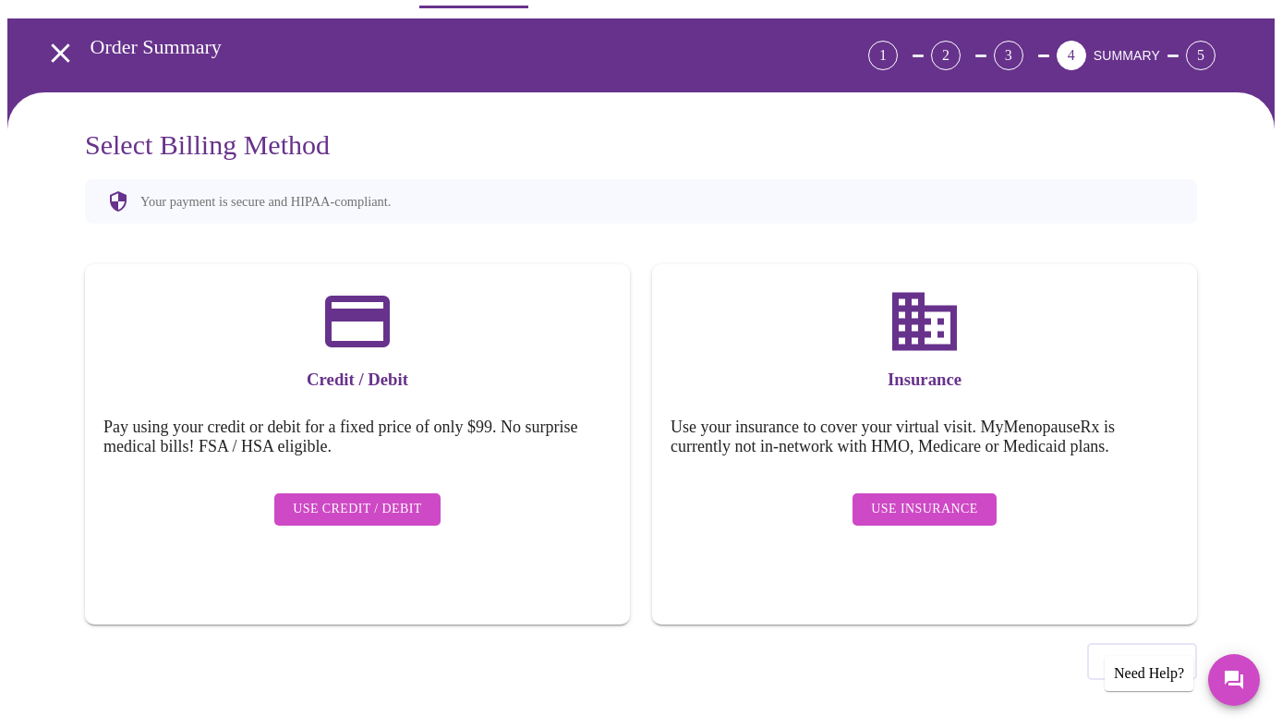
click at [923, 498] on span "Use Insurance" at bounding box center [924, 509] width 106 height 23
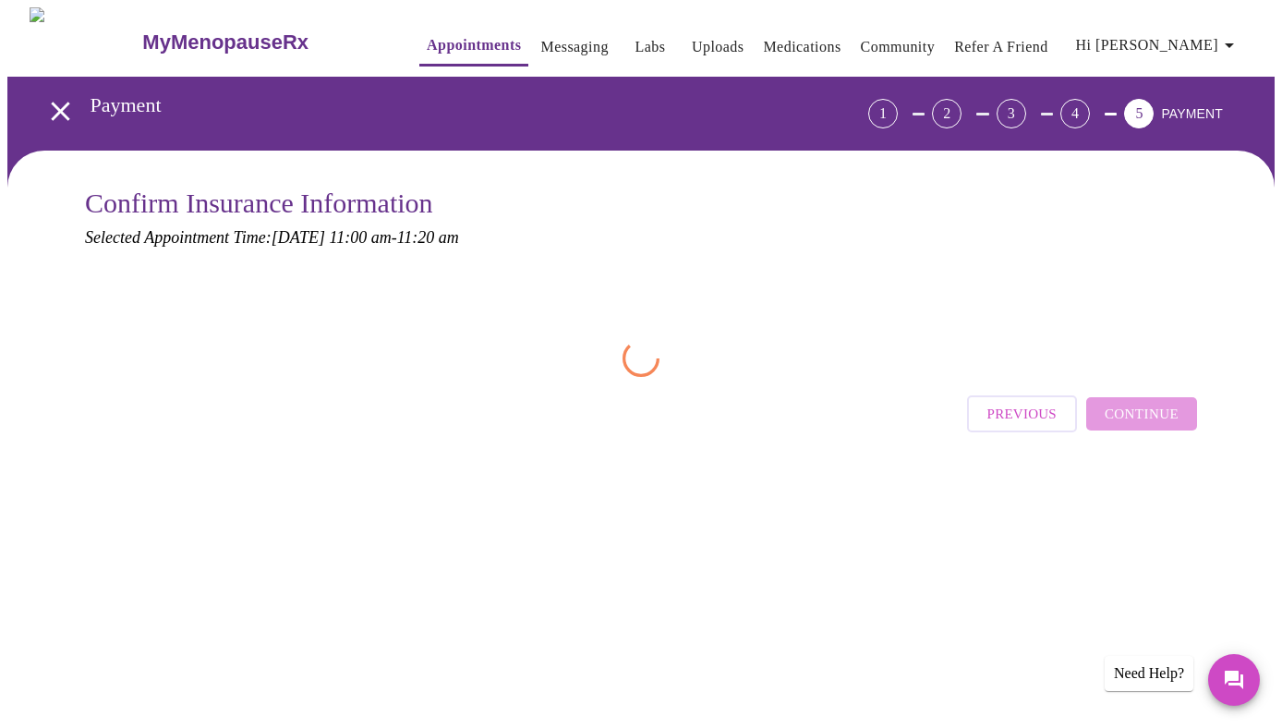
scroll to position [0, 0]
